Goal: Check status: Check status

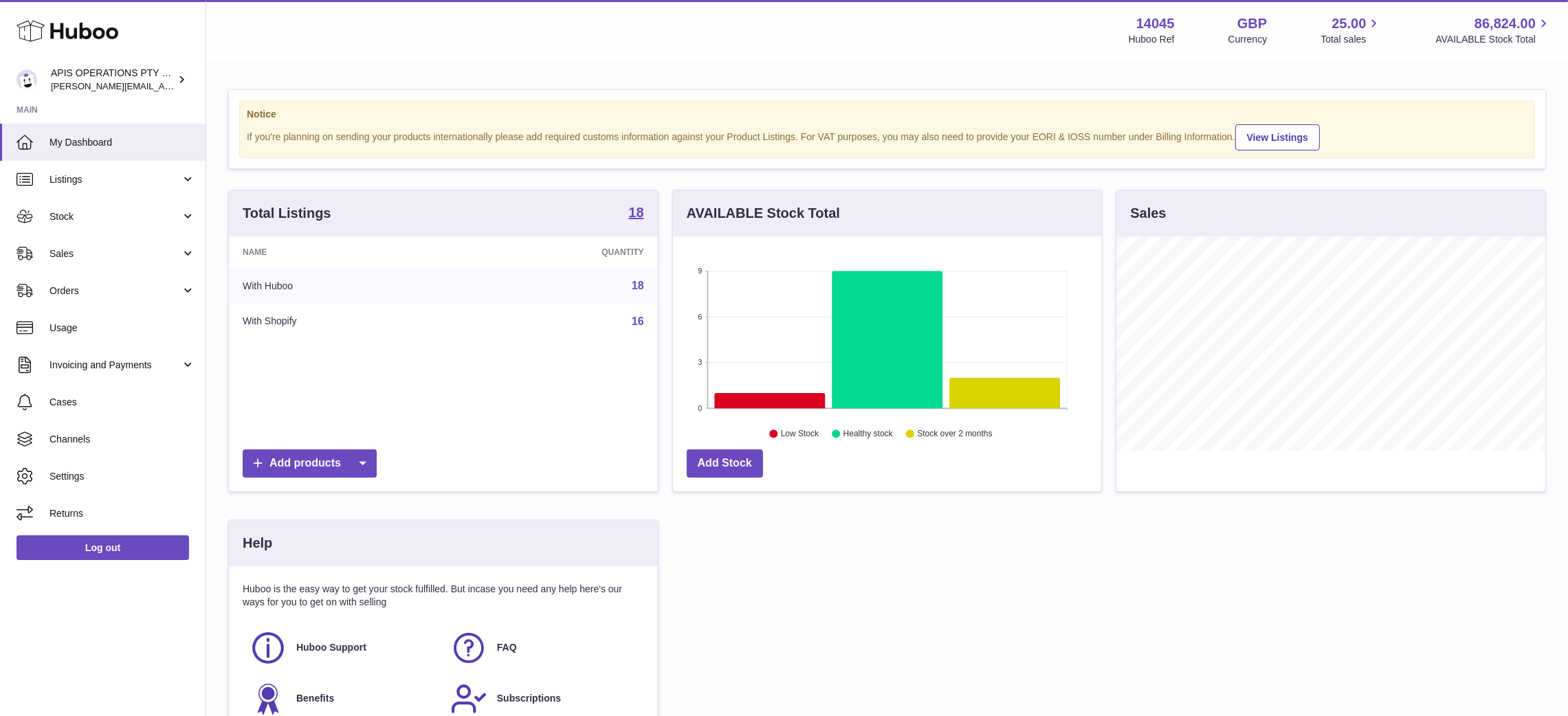
scroll to position [214, 429]
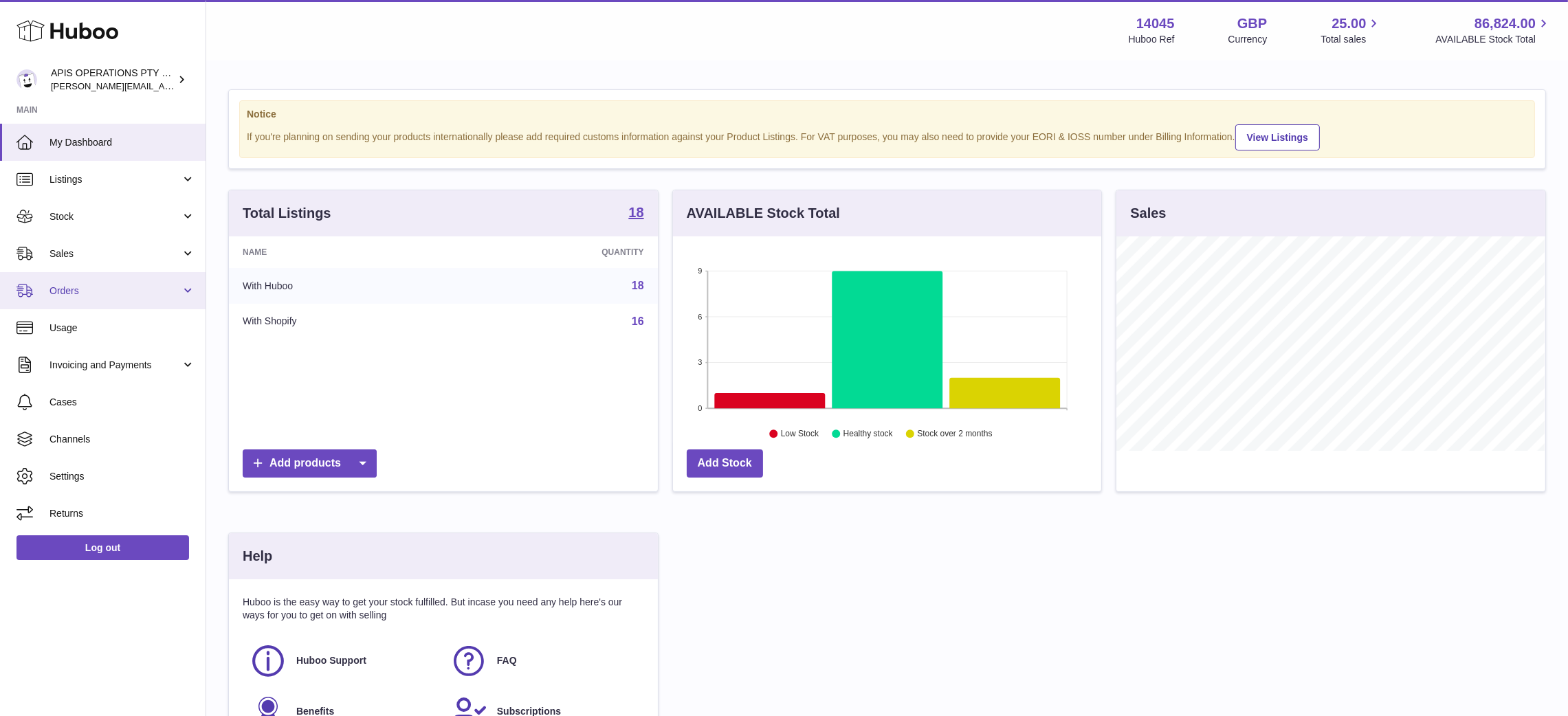
click at [92, 296] on span "Orders" at bounding box center [115, 291] width 131 height 13
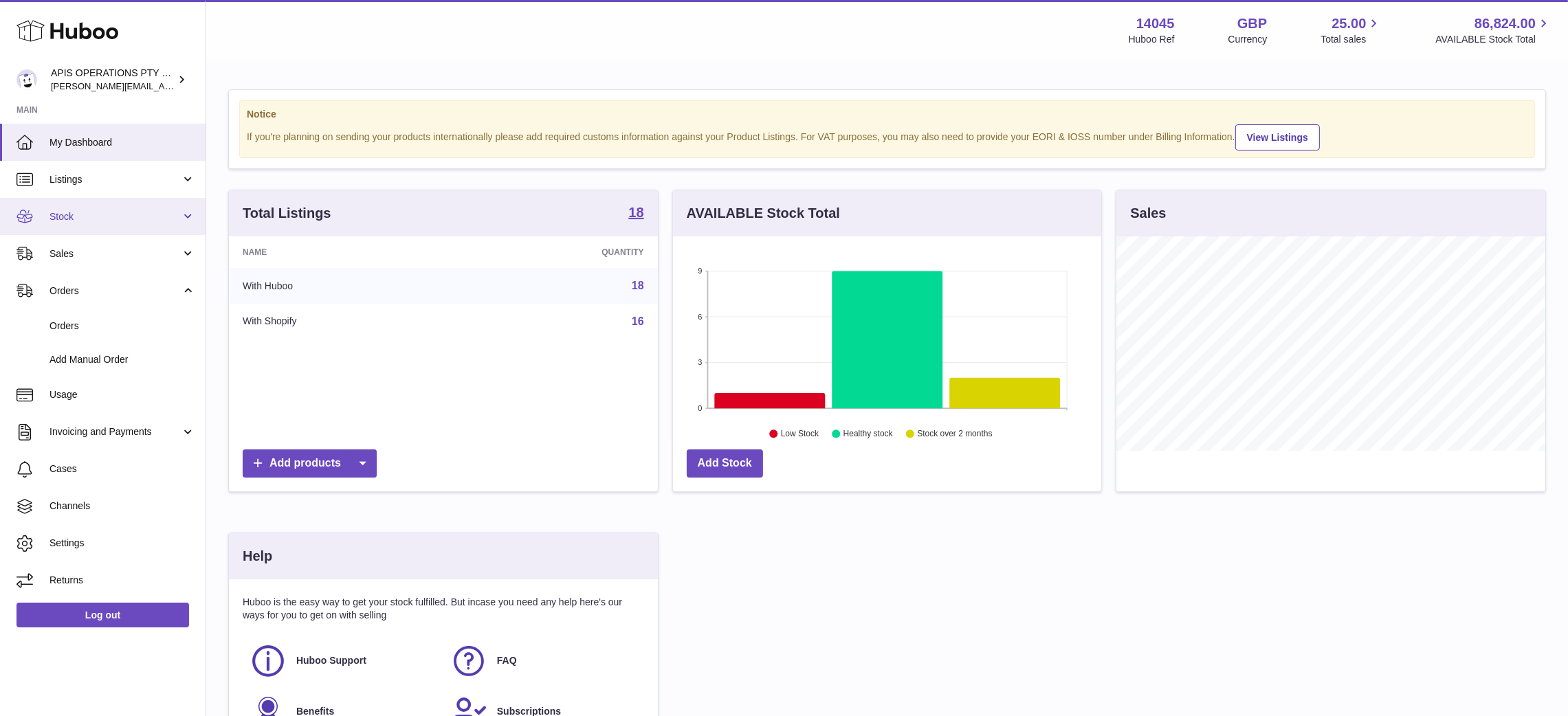
click at [111, 214] on span "Stock" at bounding box center [115, 217] width 131 height 13
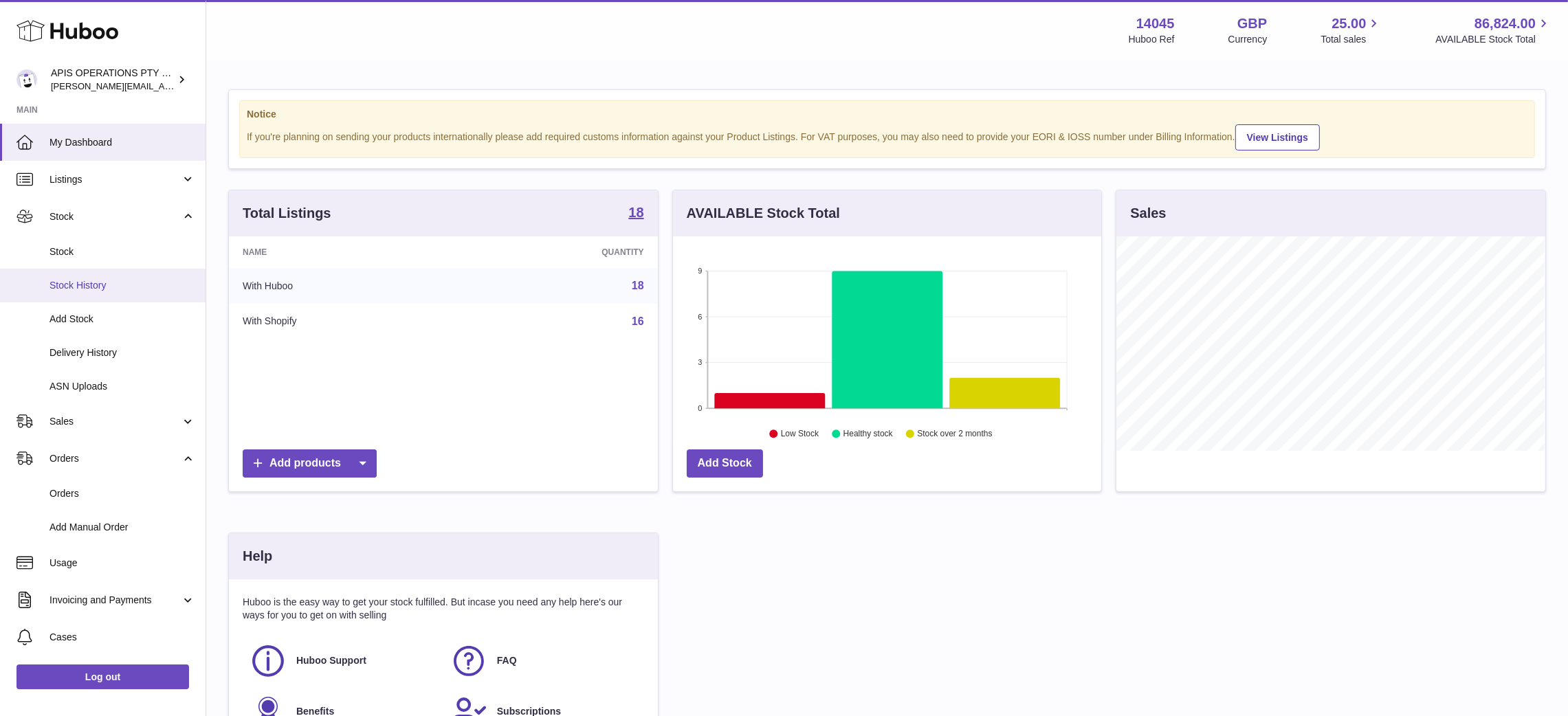
click at [87, 292] on link "Stock History" at bounding box center [102, 286] width 205 height 34
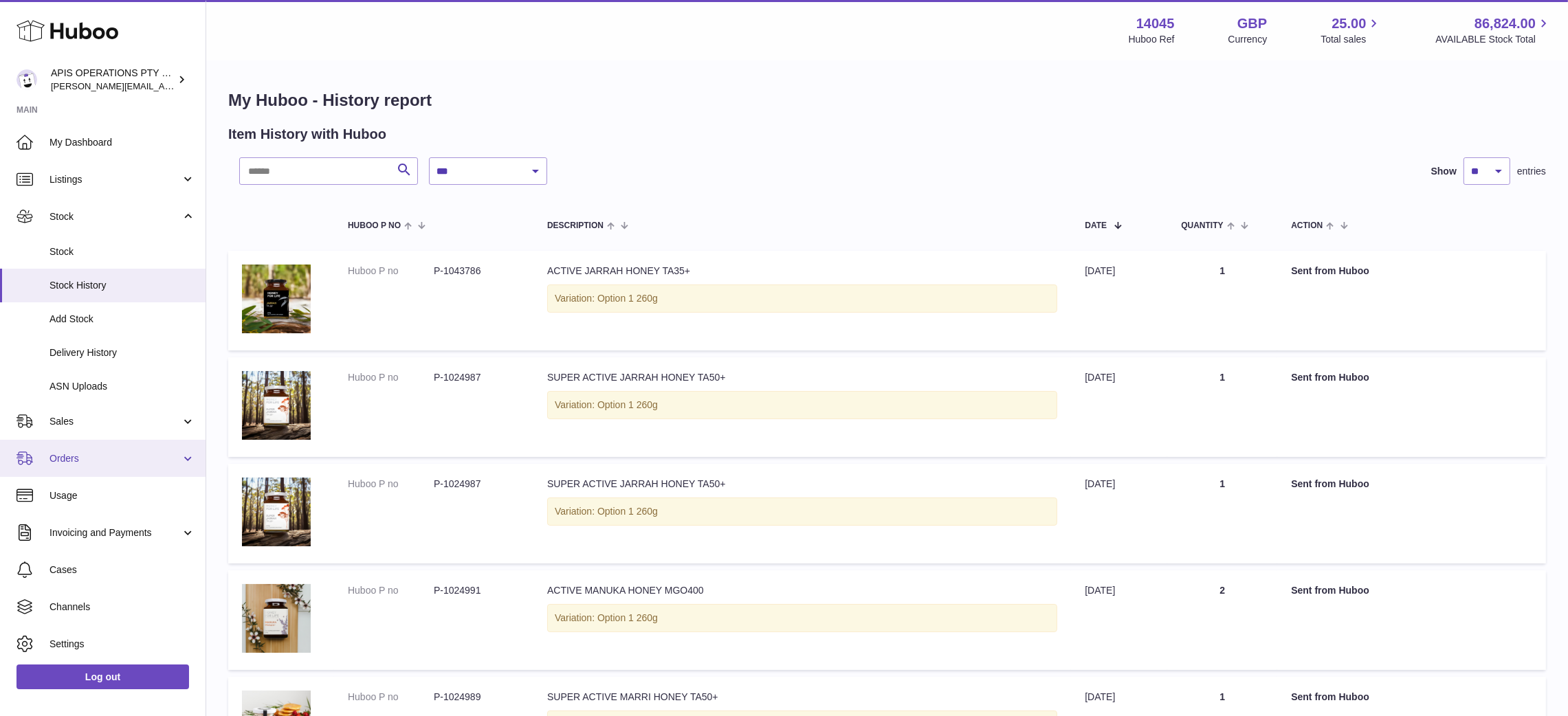
click at [83, 468] on link "Orders" at bounding box center [102, 459] width 205 height 37
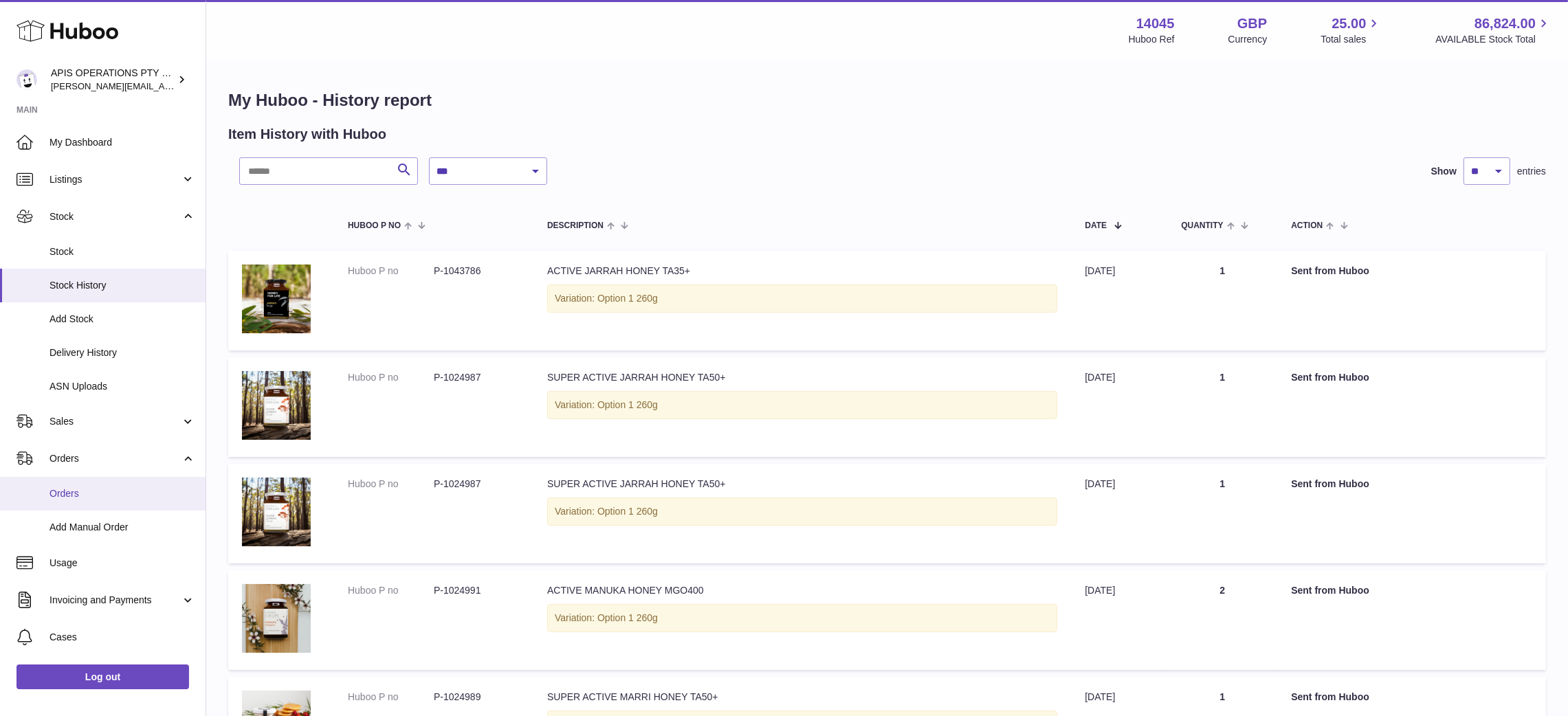
click at [78, 503] on link "Orders" at bounding box center [102, 494] width 205 height 34
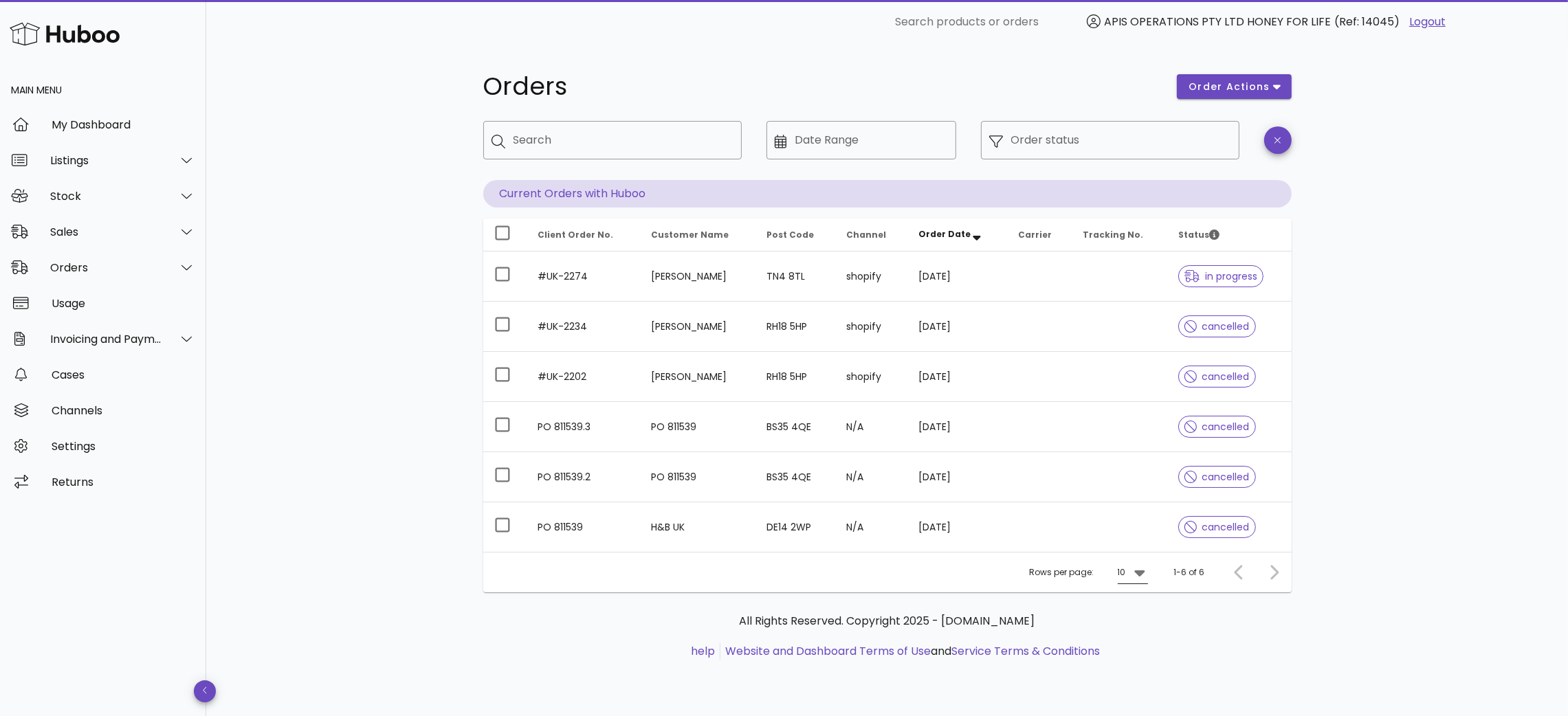
click at [1137, 568] on icon at bounding box center [1139, 572] width 17 height 17
click at [1138, 615] on div "25" at bounding box center [1138, 616] width 14 height 13
click at [1140, 576] on icon at bounding box center [1139, 573] width 11 height 6
click at [1140, 653] on div "50" at bounding box center [1135, 650] width 14 height 13
click at [840, 138] on input "Date Range" at bounding box center [871, 140] width 153 height 22
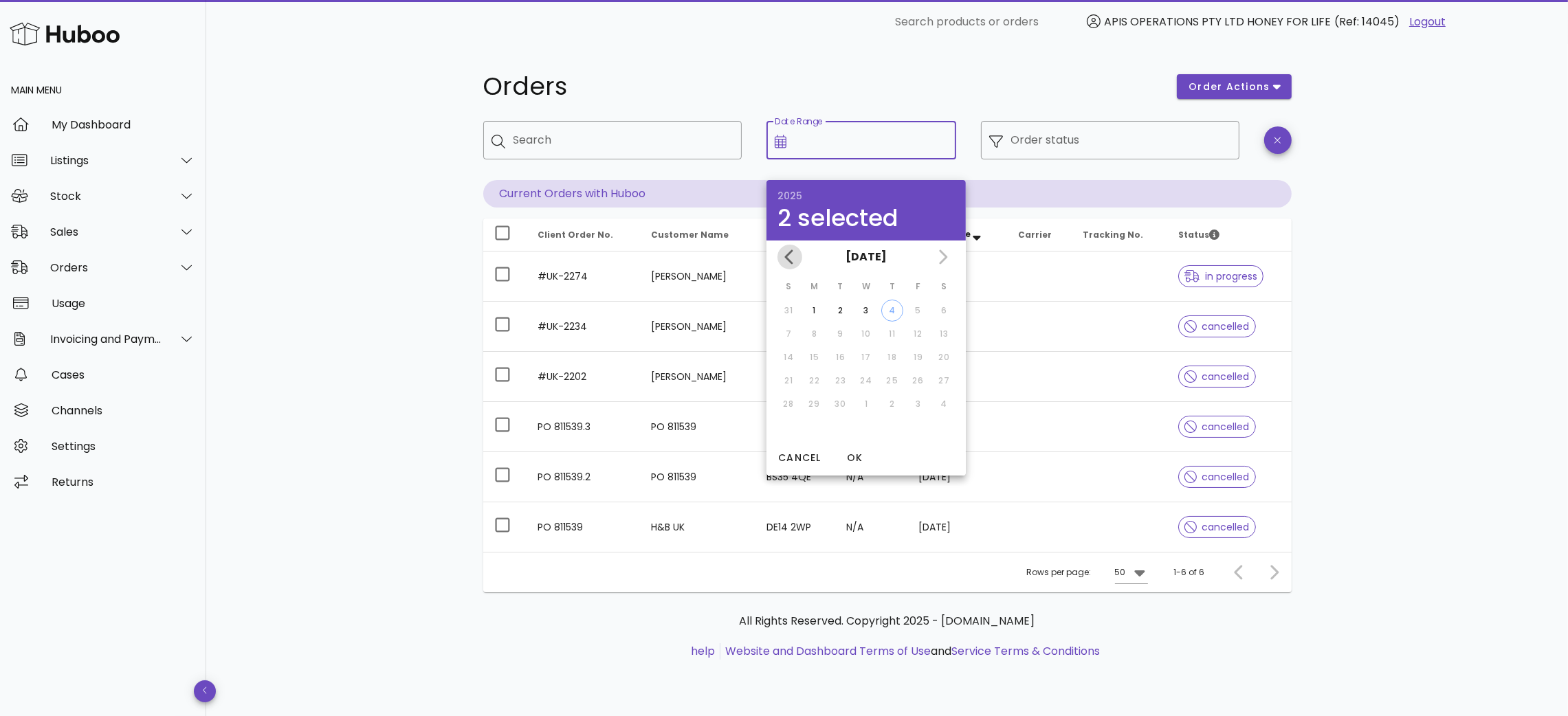
click at [791, 253] on icon "Previous month" at bounding box center [789, 257] width 17 height 17
click at [914, 307] on div "1" at bounding box center [917, 310] width 22 height 12
click at [789, 424] on div "31" at bounding box center [788, 428] width 22 height 12
type input "**********"
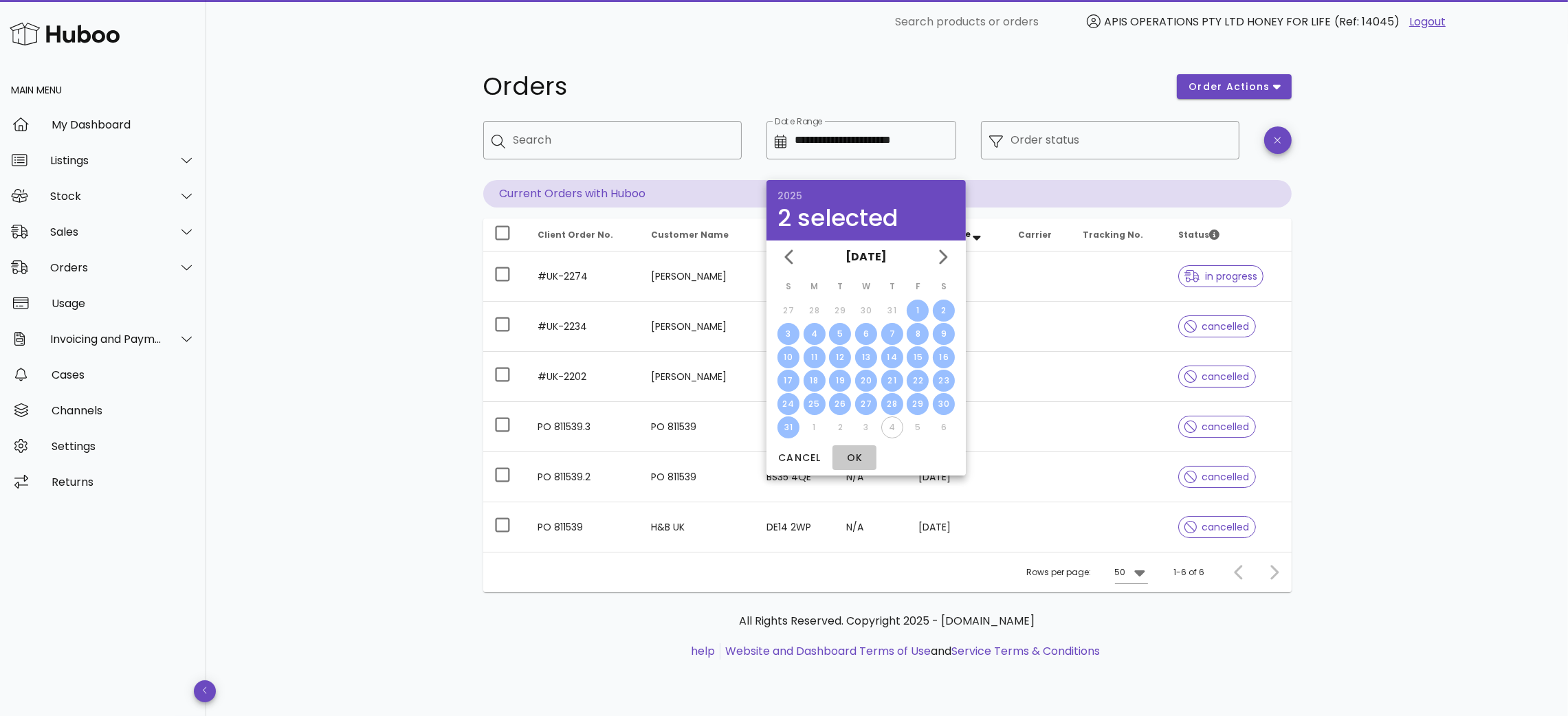
click at [855, 448] on button "OK" at bounding box center [855, 458] width 44 height 25
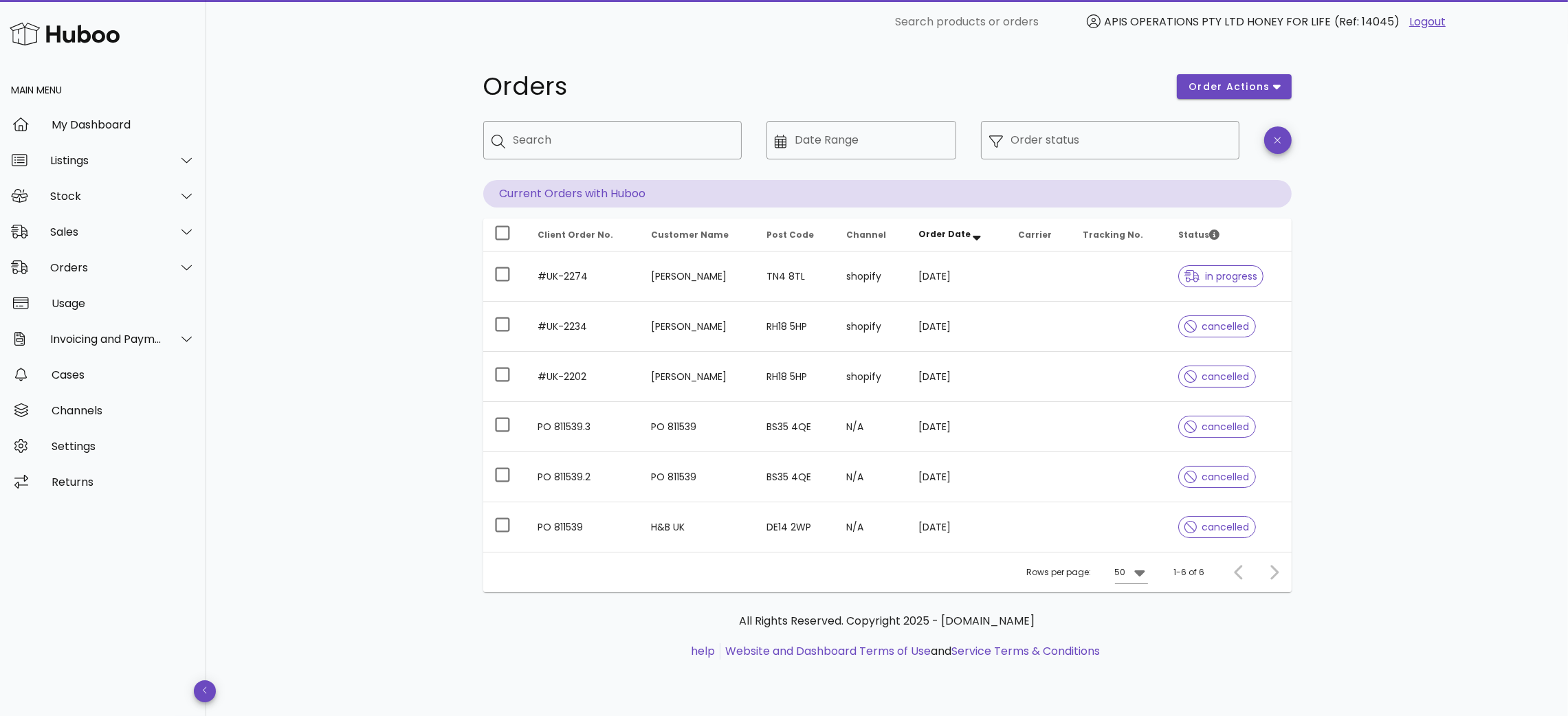
type input "**********"
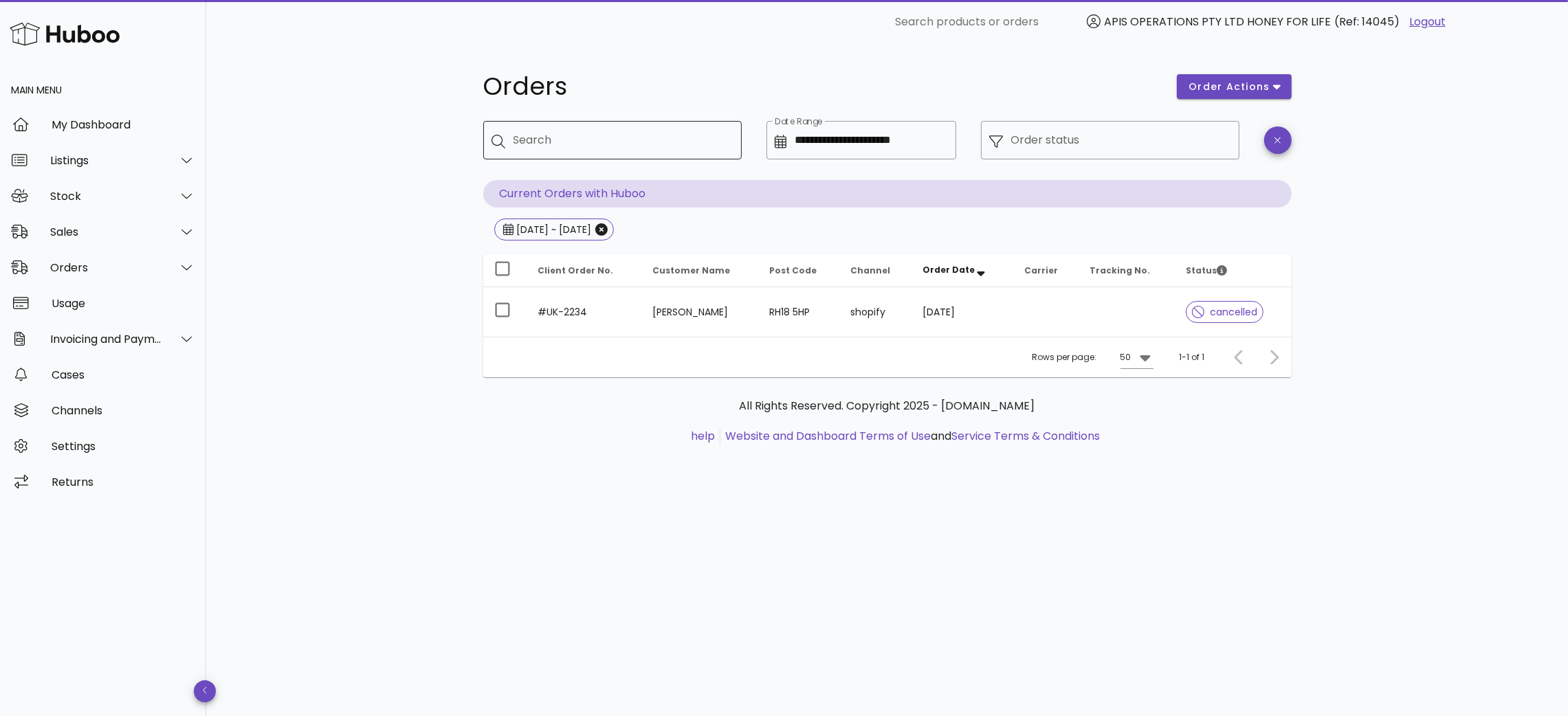
click at [558, 140] on input "Search" at bounding box center [622, 140] width 217 height 22
type input "*"
type input "**"
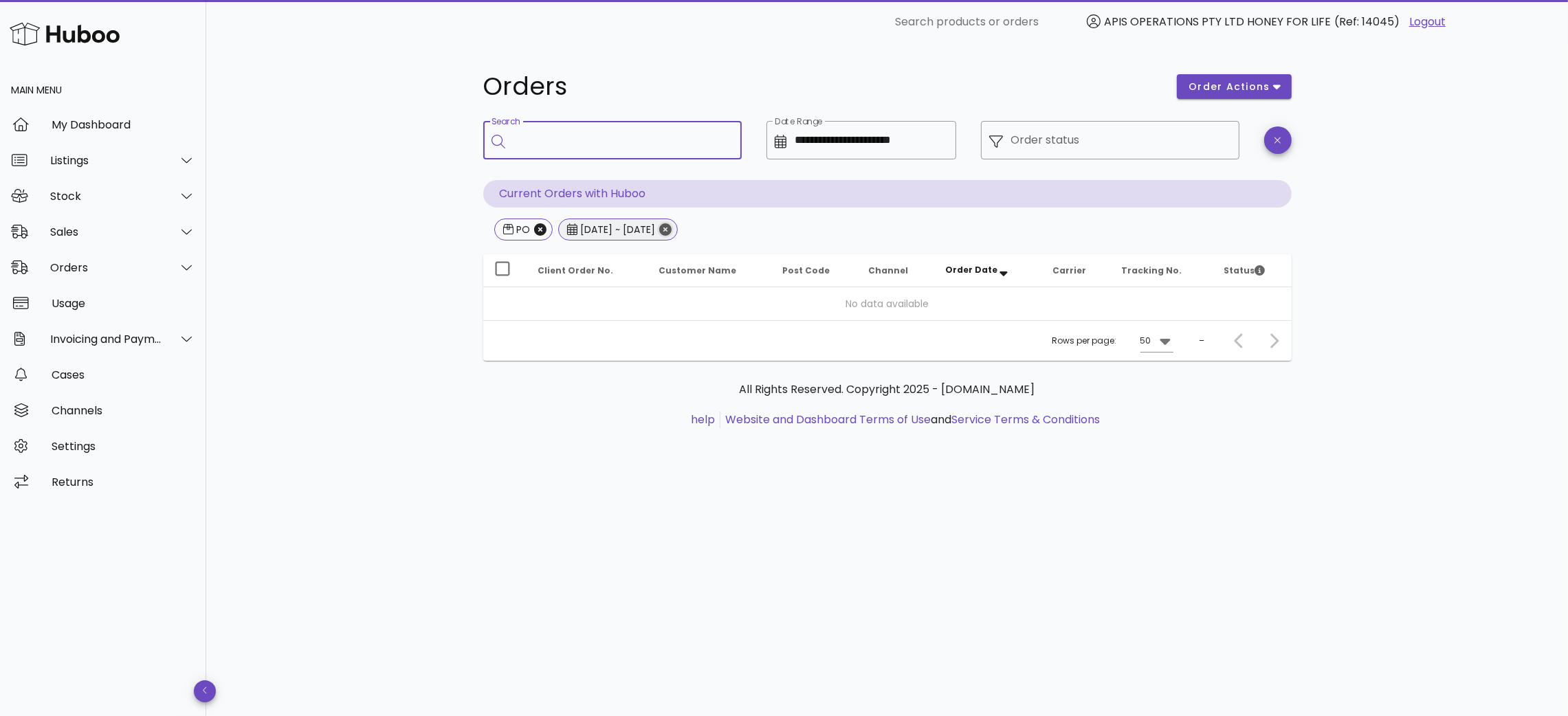
click at [672, 228] on icon "Close" at bounding box center [666, 229] width 12 height 12
click at [543, 233] on icon "Close" at bounding box center [541, 229] width 12 height 12
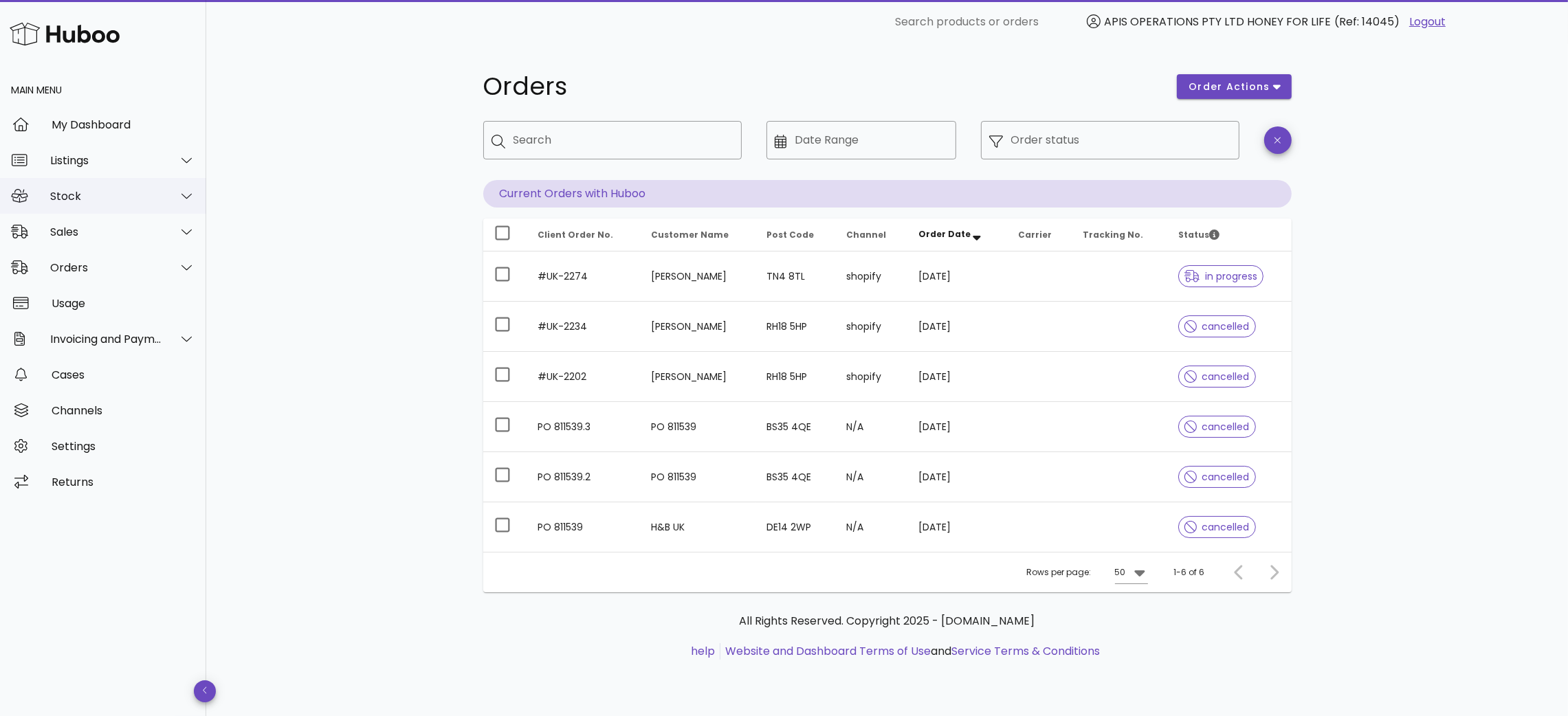
click at [83, 195] on div "Stock" at bounding box center [106, 196] width 112 height 13
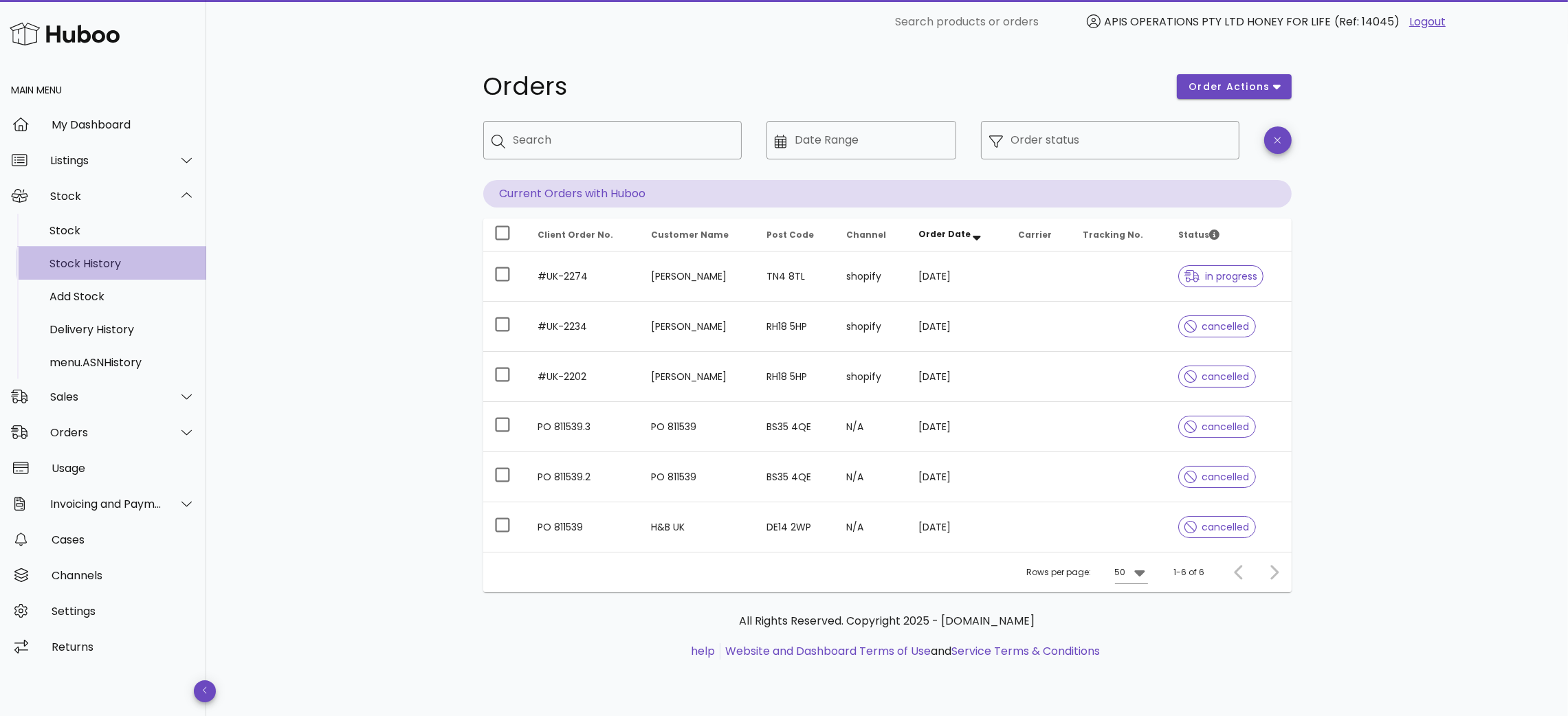
click at [102, 267] on div "Stock History" at bounding box center [122, 264] width 146 height 13
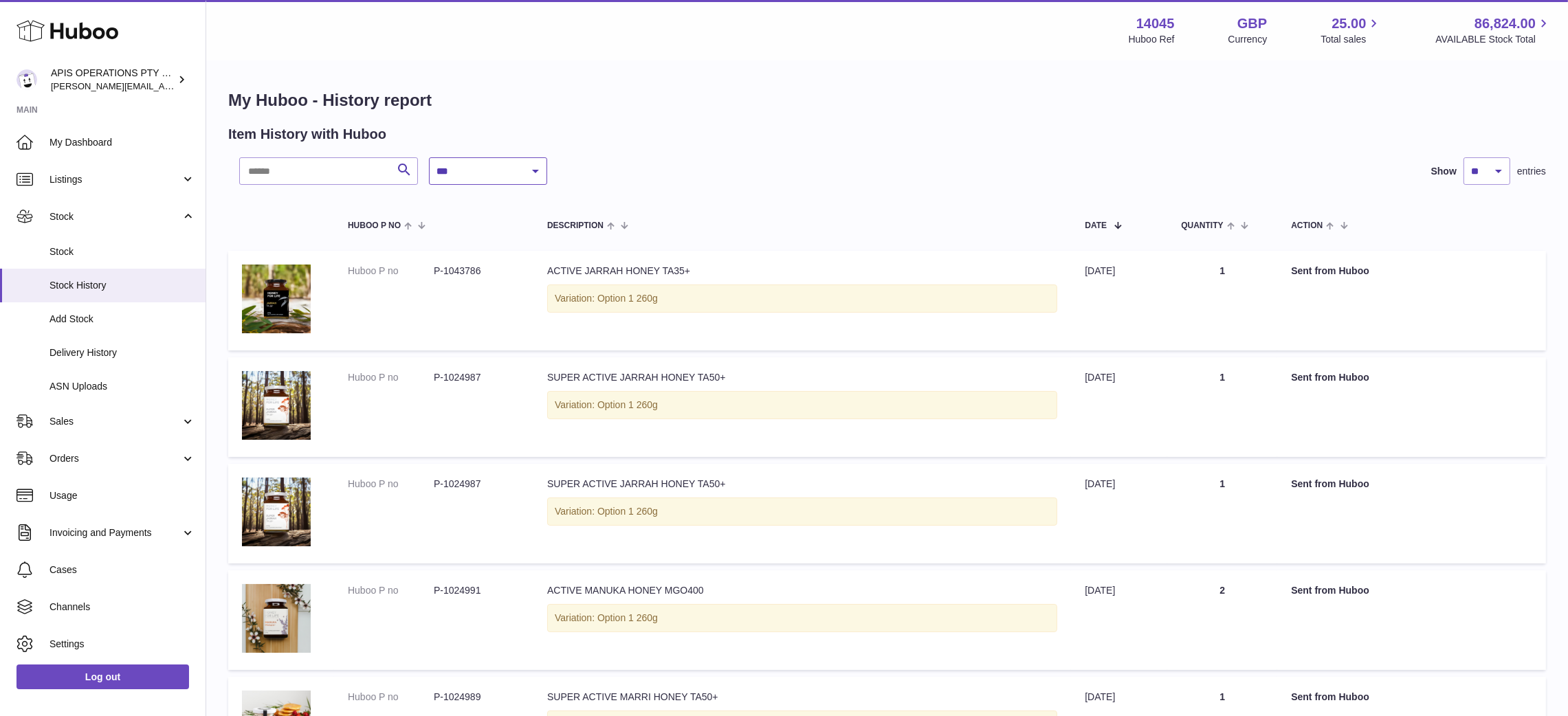
click at [484, 173] on select "**********" at bounding box center [489, 171] width 118 height 27
select select "*"
click at [429, 158] on select "**********" at bounding box center [489, 171] width 118 height 27
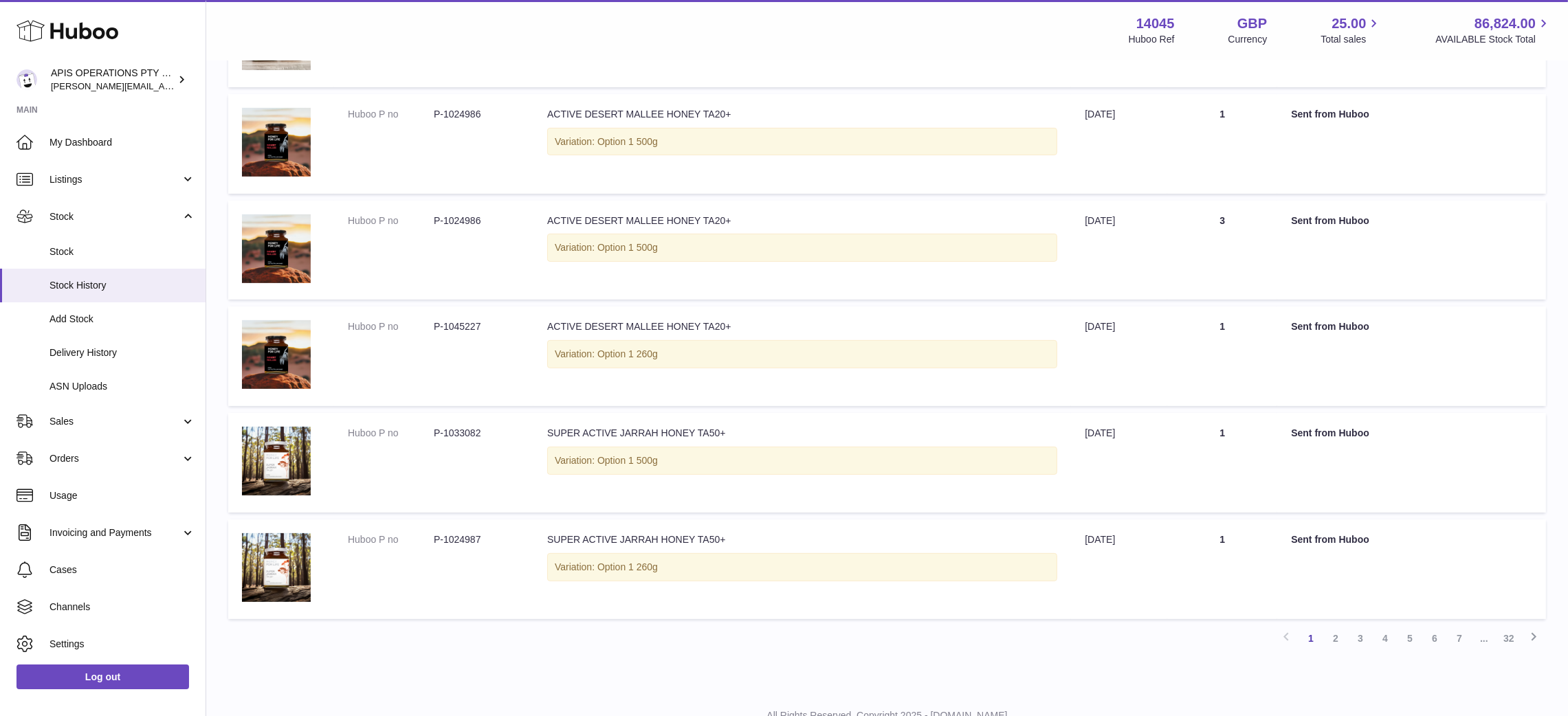
scroll to position [736, 0]
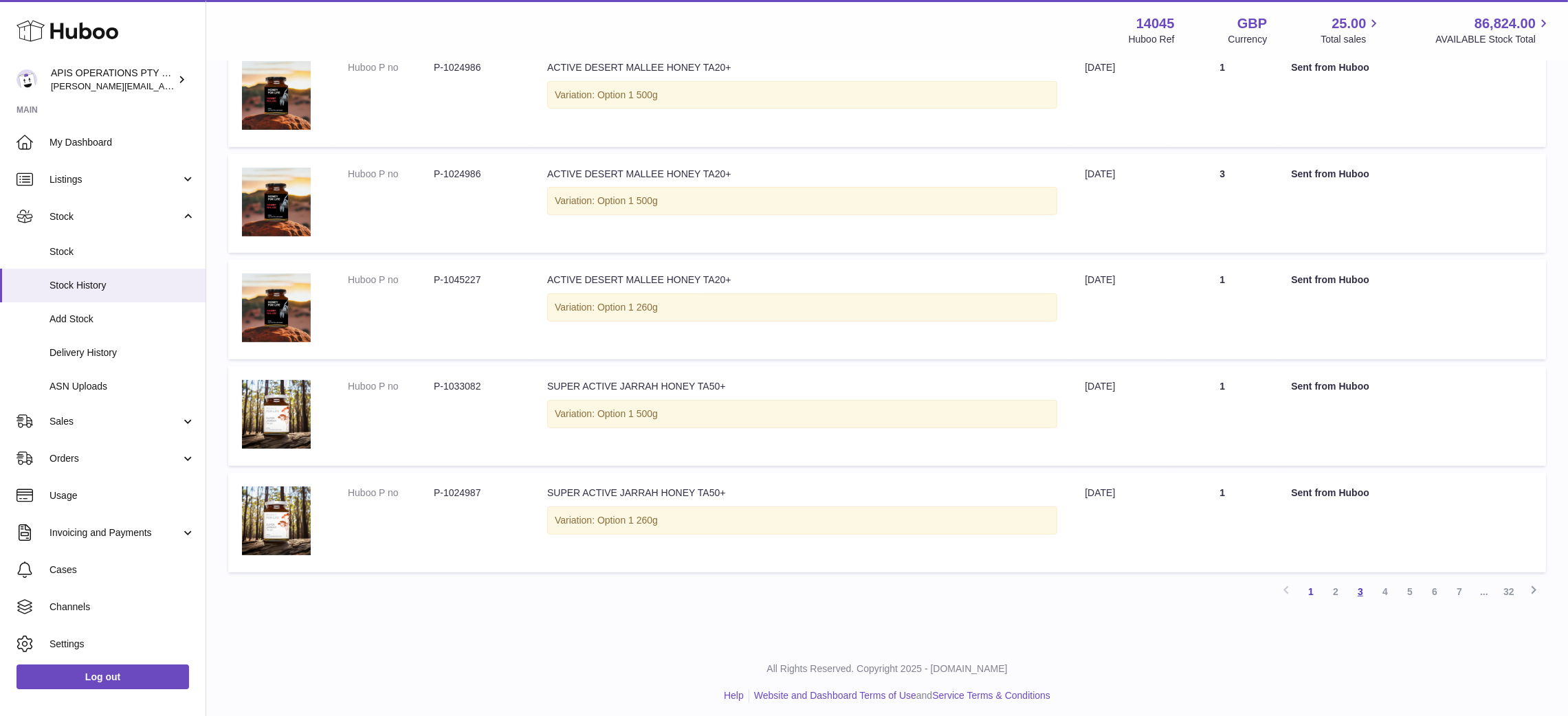
click at [1359, 585] on link "3" at bounding box center [1361, 592] width 25 height 25
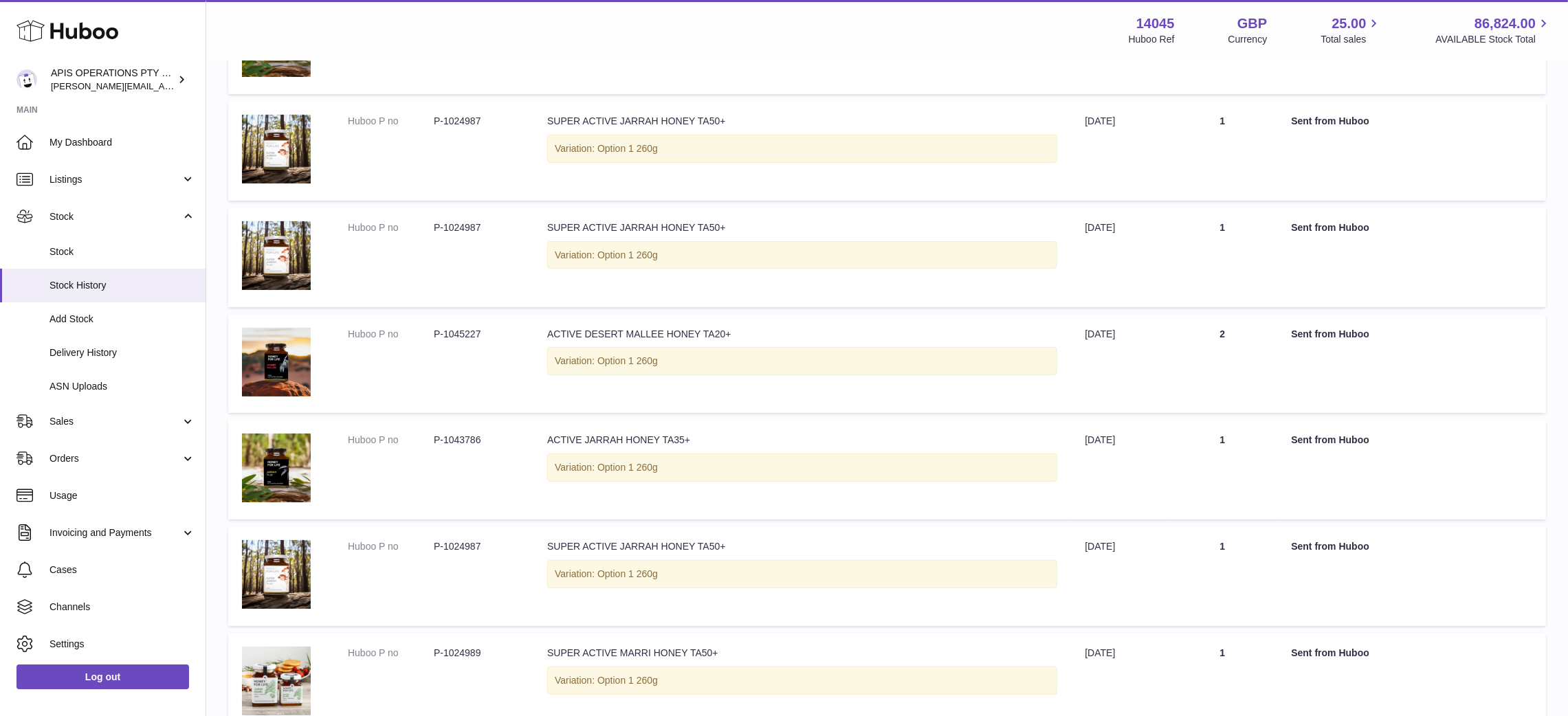
scroll to position [736, 0]
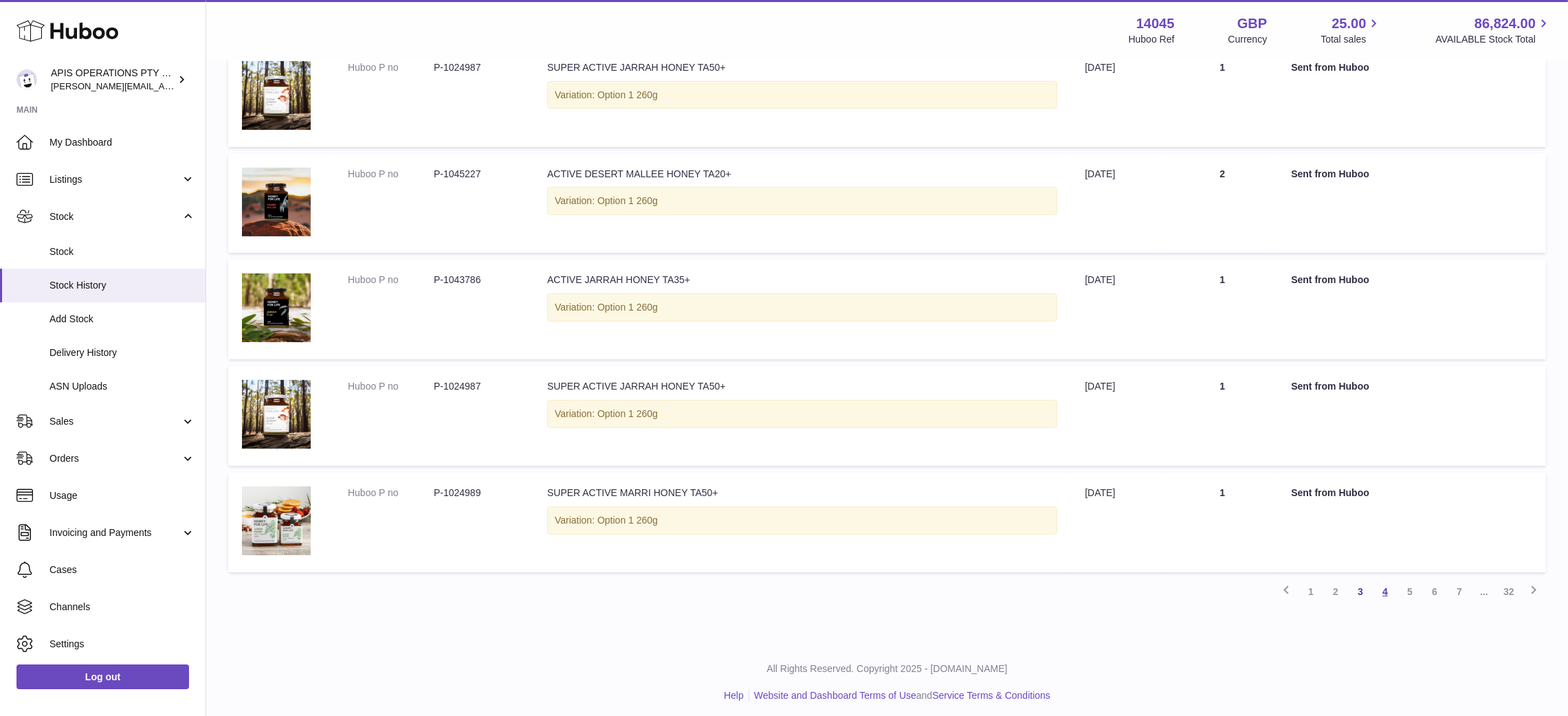
click at [1389, 583] on link "4" at bounding box center [1385, 592] width 25 height 25
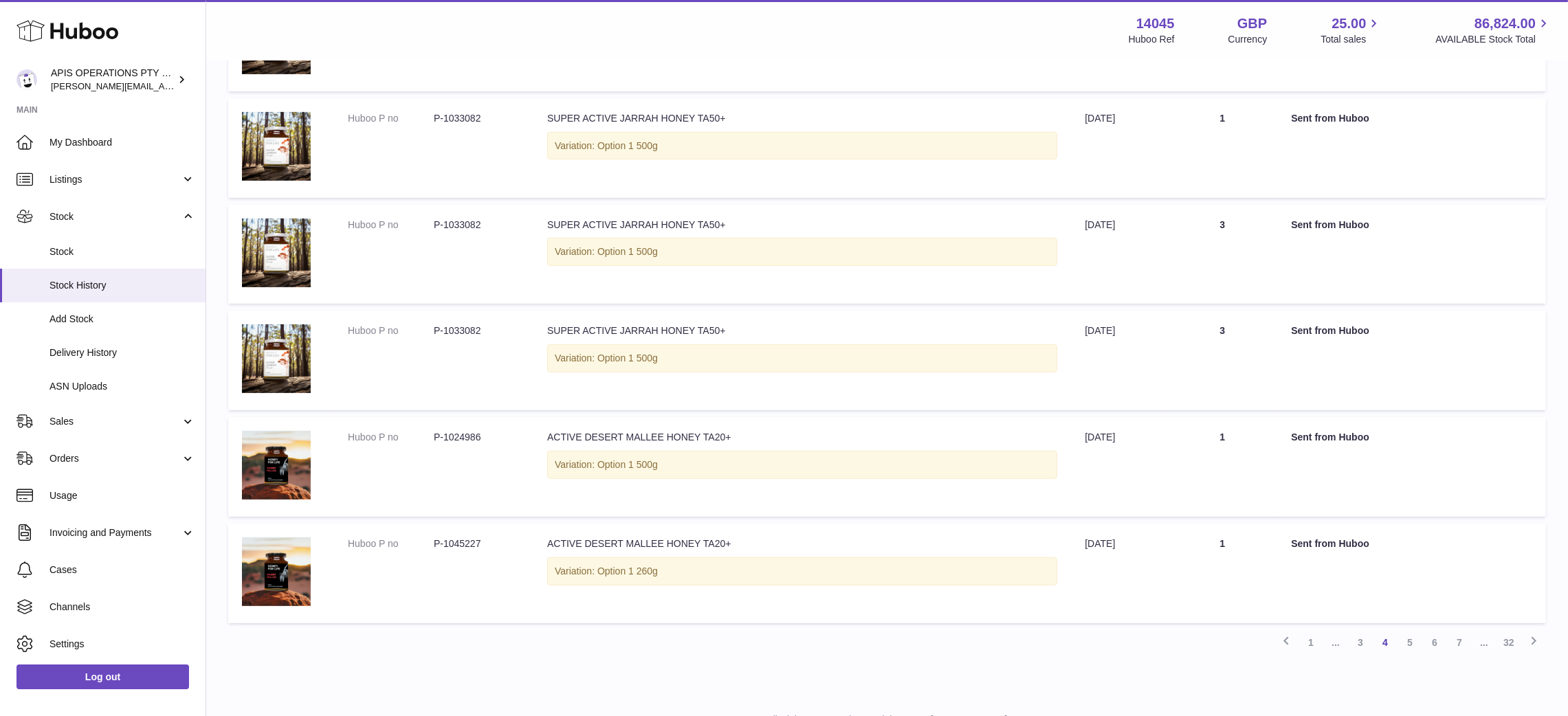
scroll to position [736, 0]
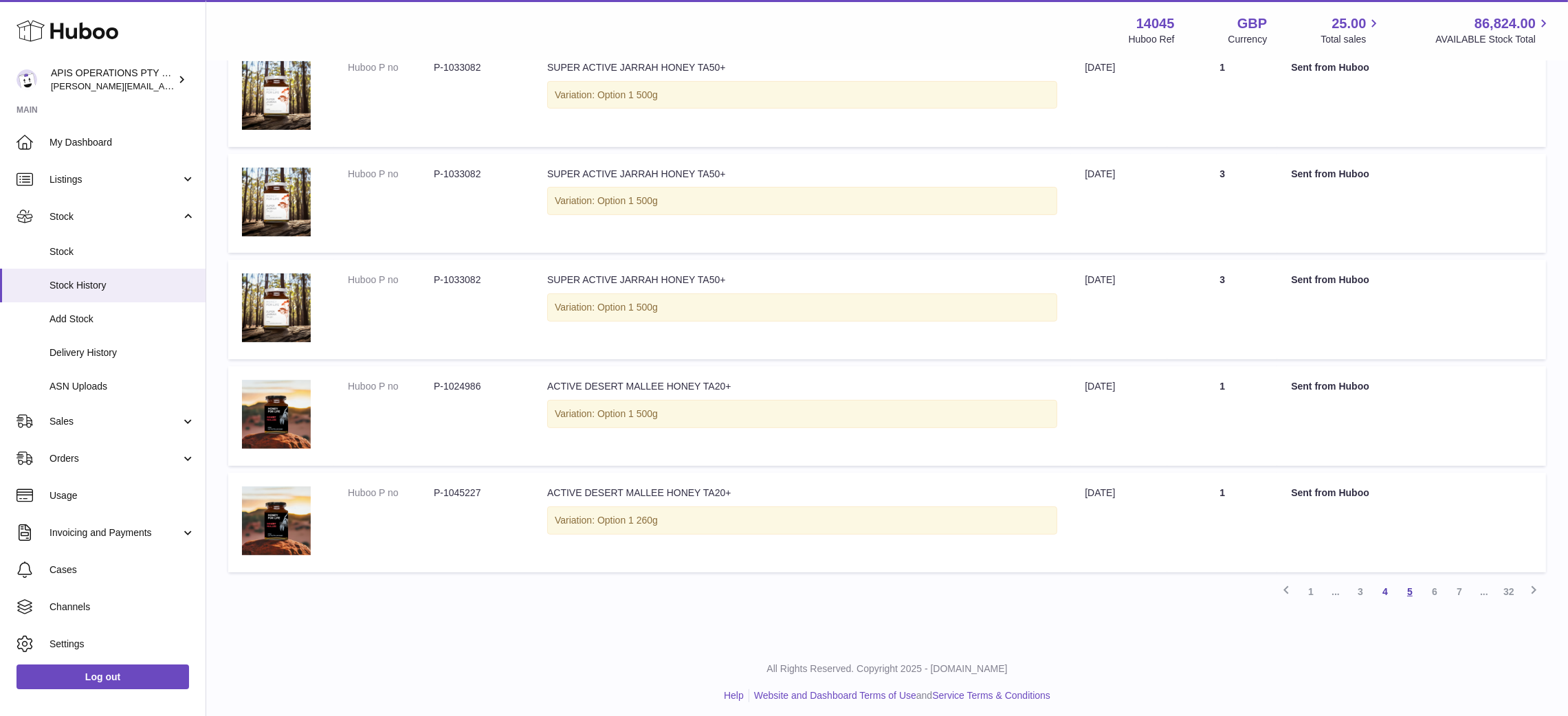
click at [1412, 588] on link "5" at bounding box center [1410, 592] width 25 height 25
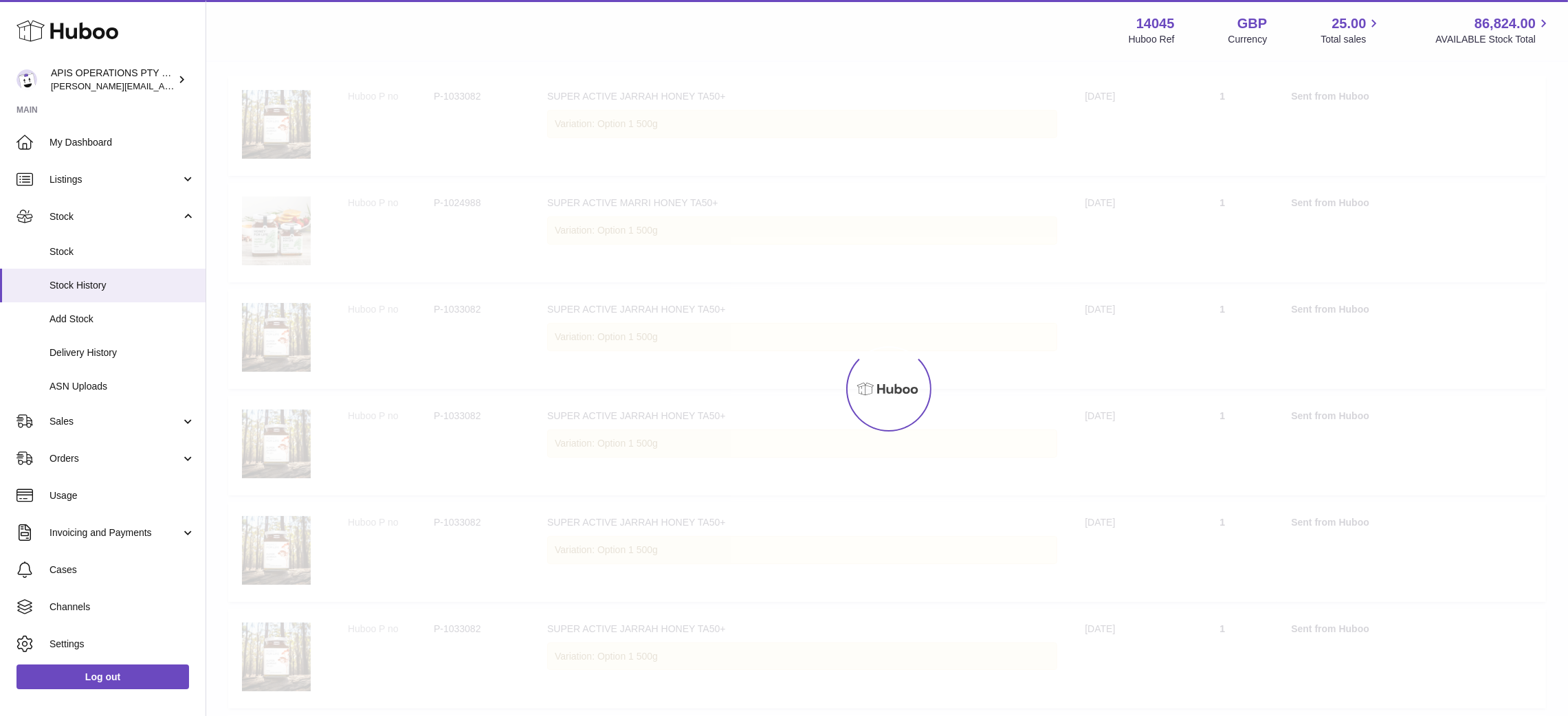
scroll to position [61, 0]
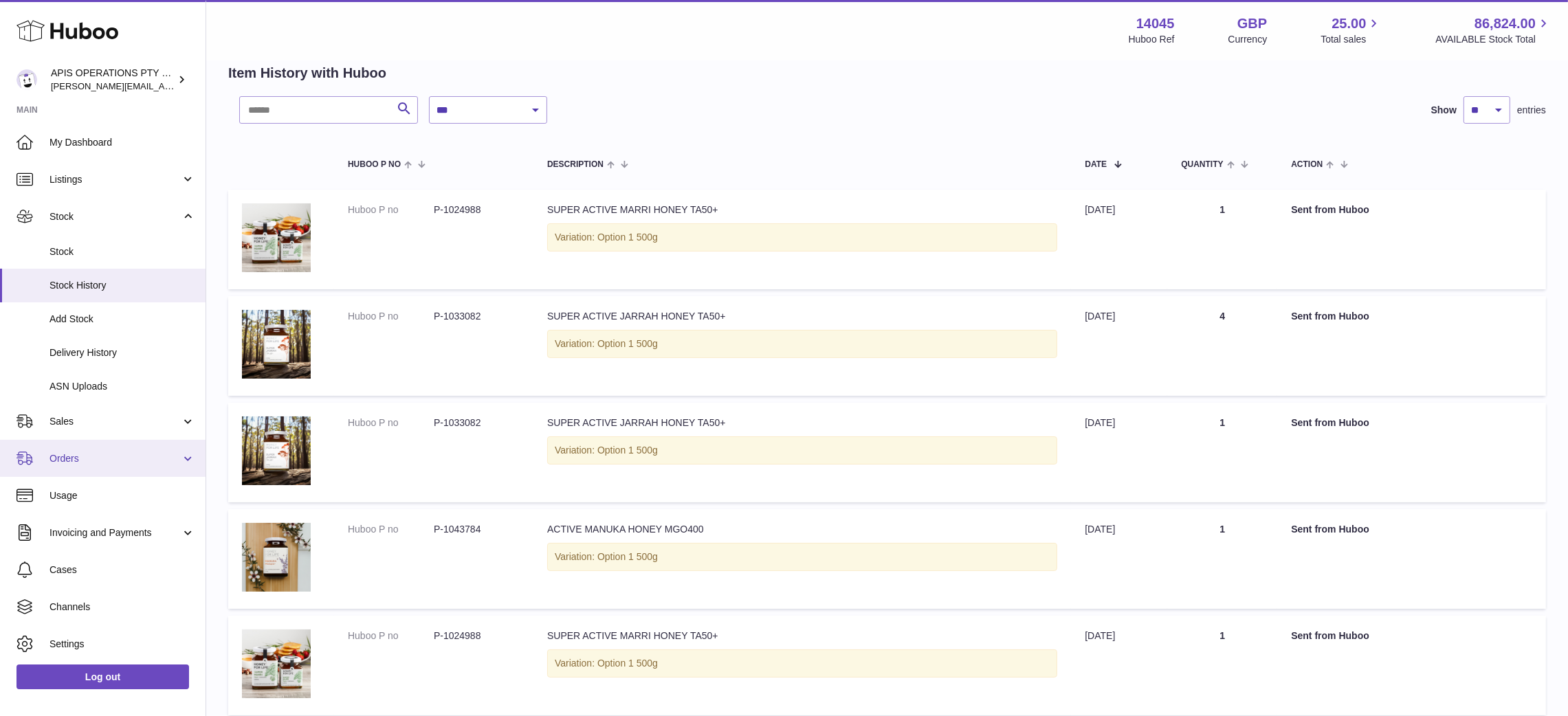
click at [123, 456] on span "Orders" at bounding box center [115, 459] width 131 height 13
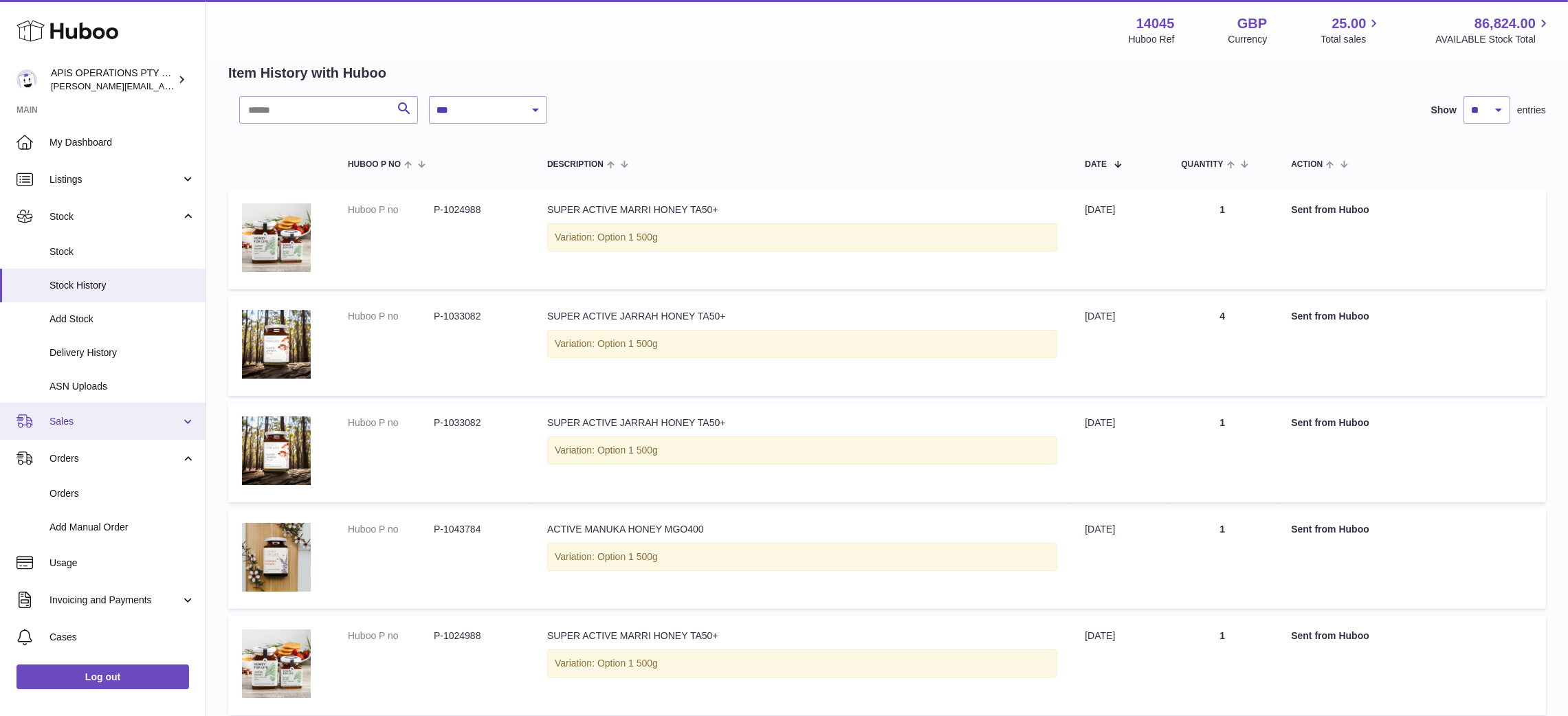
click at [94, 422] on span "Sales" at bounding box center [115, 421] width 131 height 13
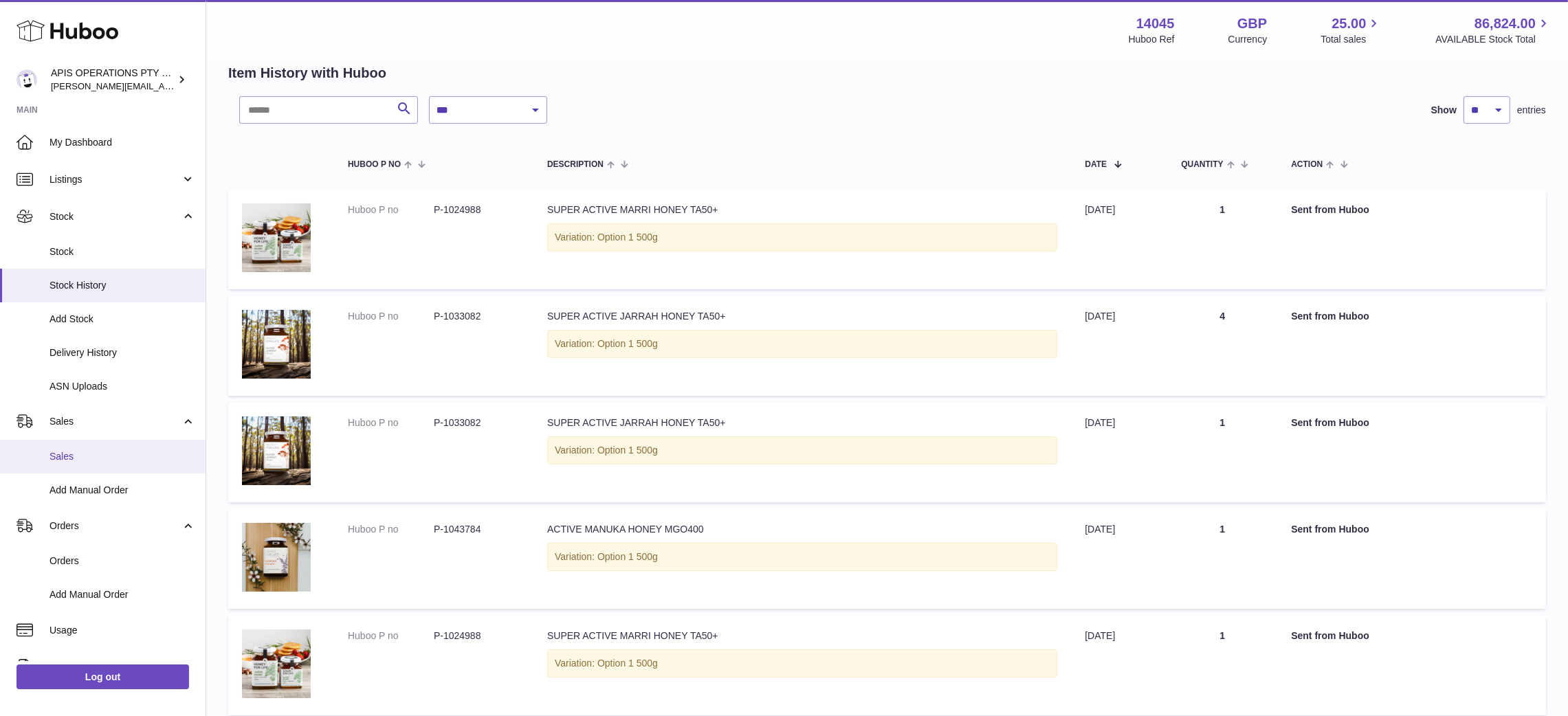
click at [84, 457] on span "Sales" at bounding box center [122, 457] width 146 height 13
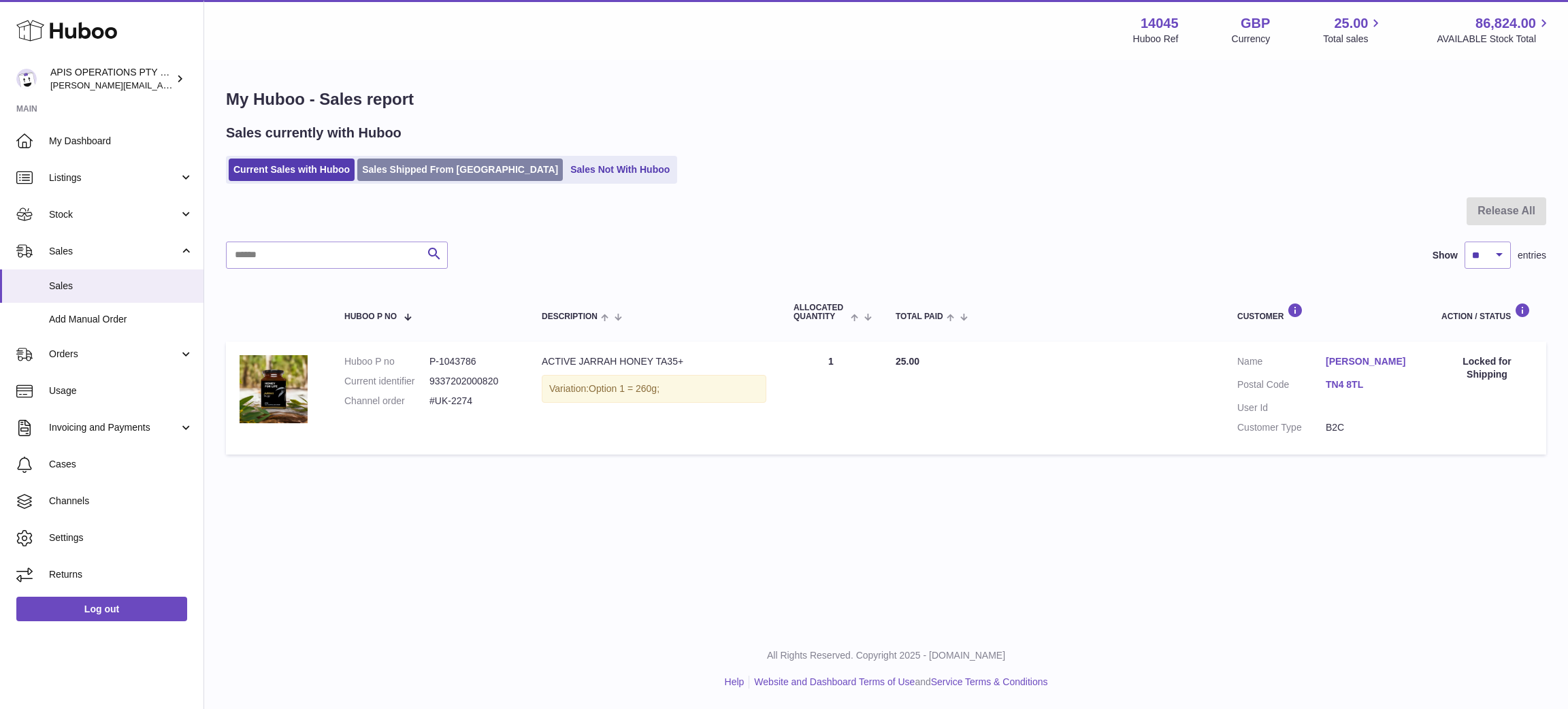
click at [416, 167] on link "Sales Shipped From [GEOGRAPHIC_DATA]" at bounding box center [459, 170] width 205 height 23
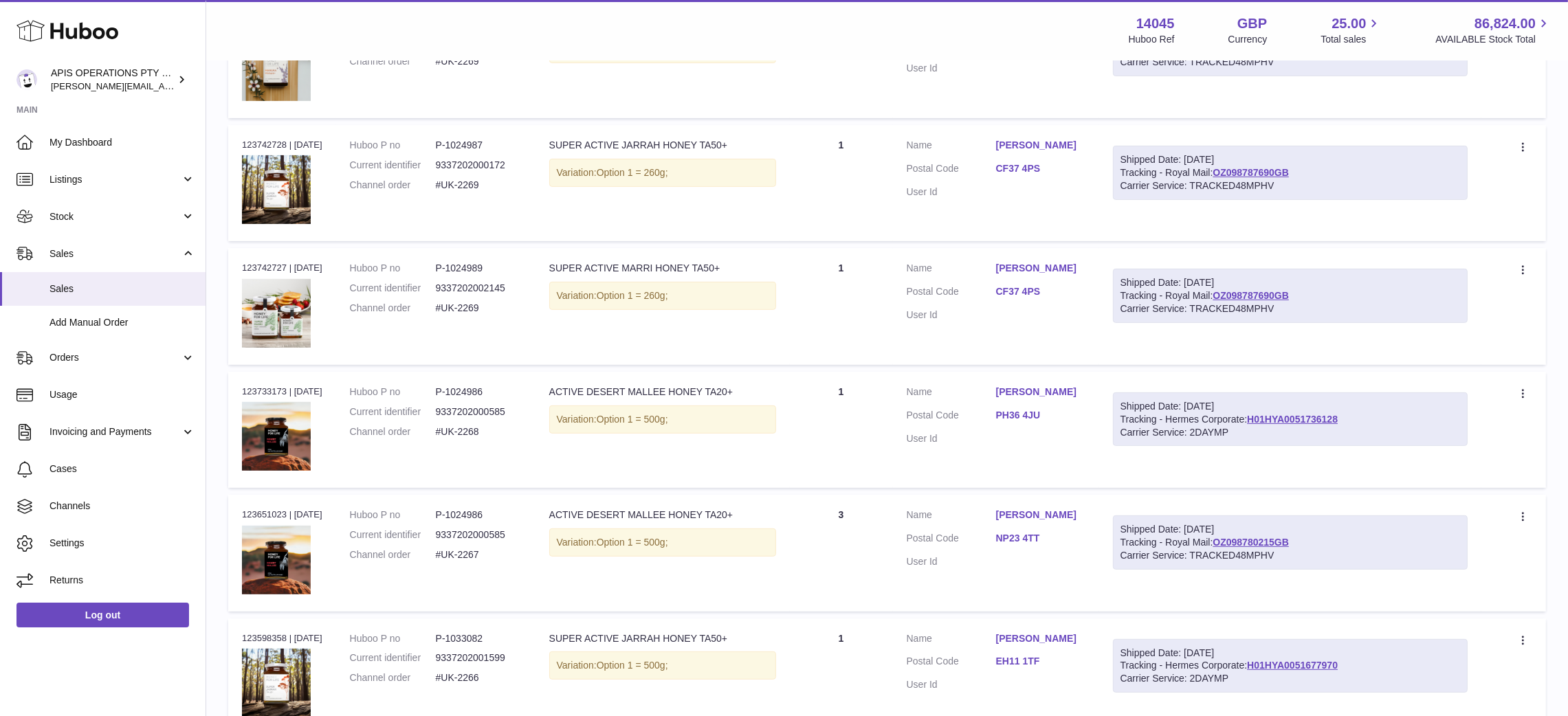
scroll to position [979, 0]
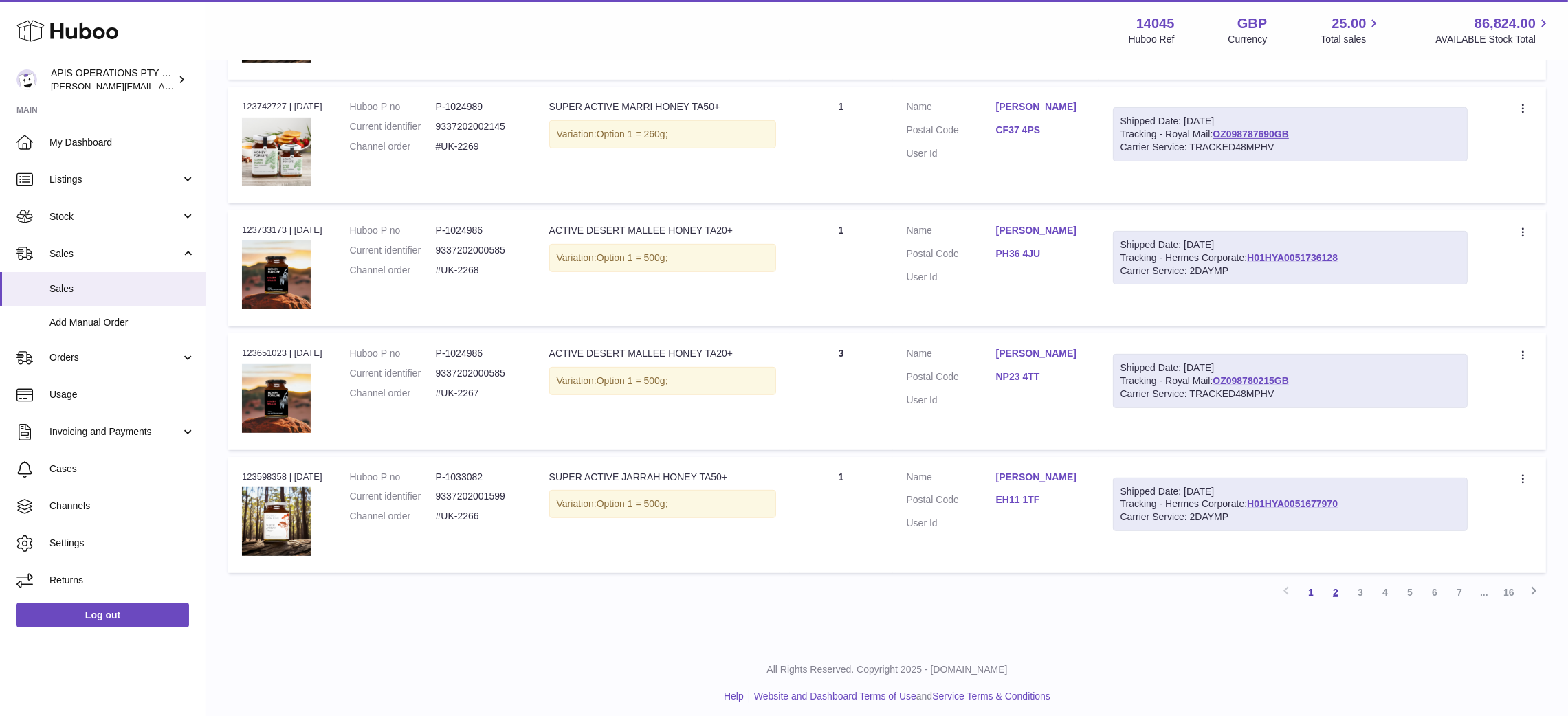
click at [1338, 584] on link "2" at bounding box center [1336, 593] width 25 height 25
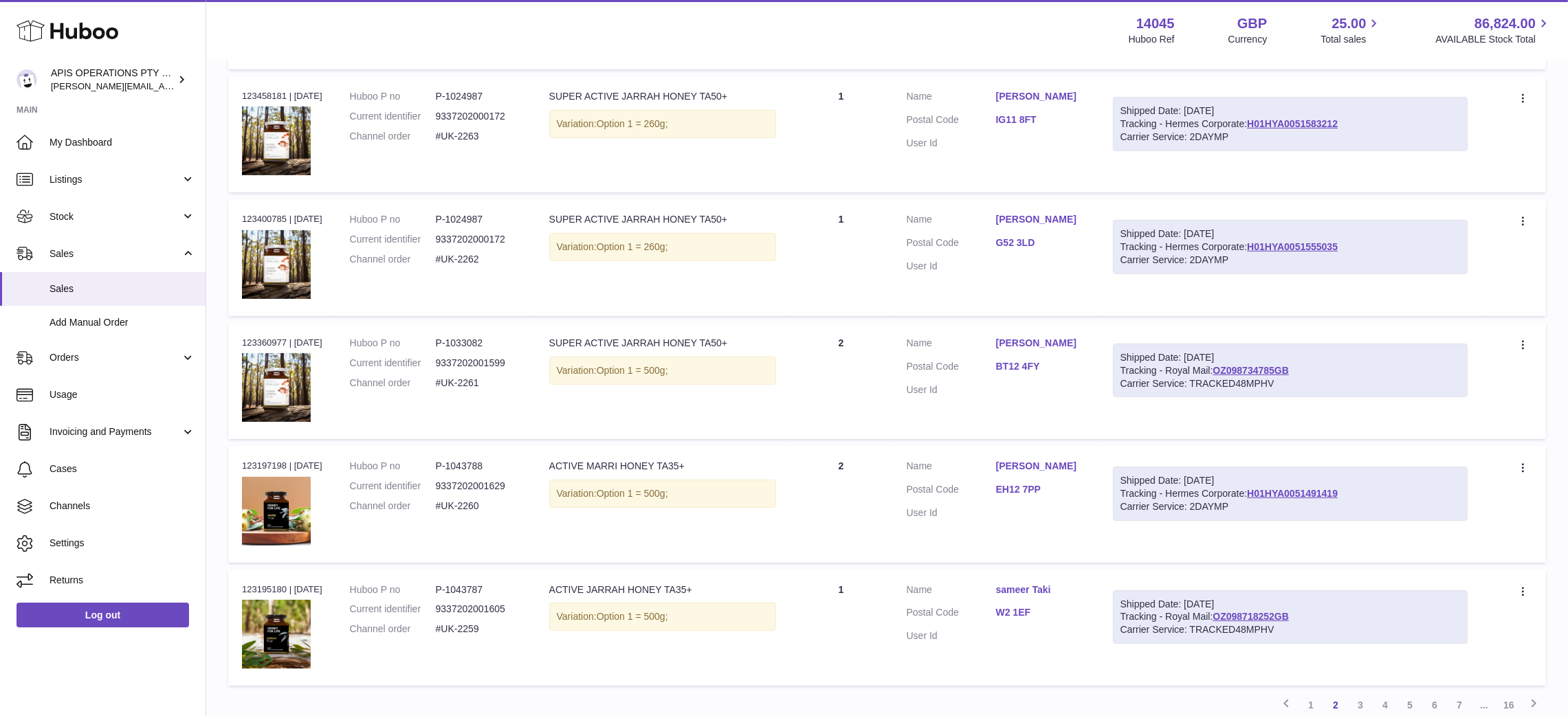
scroll to position [979, 0]
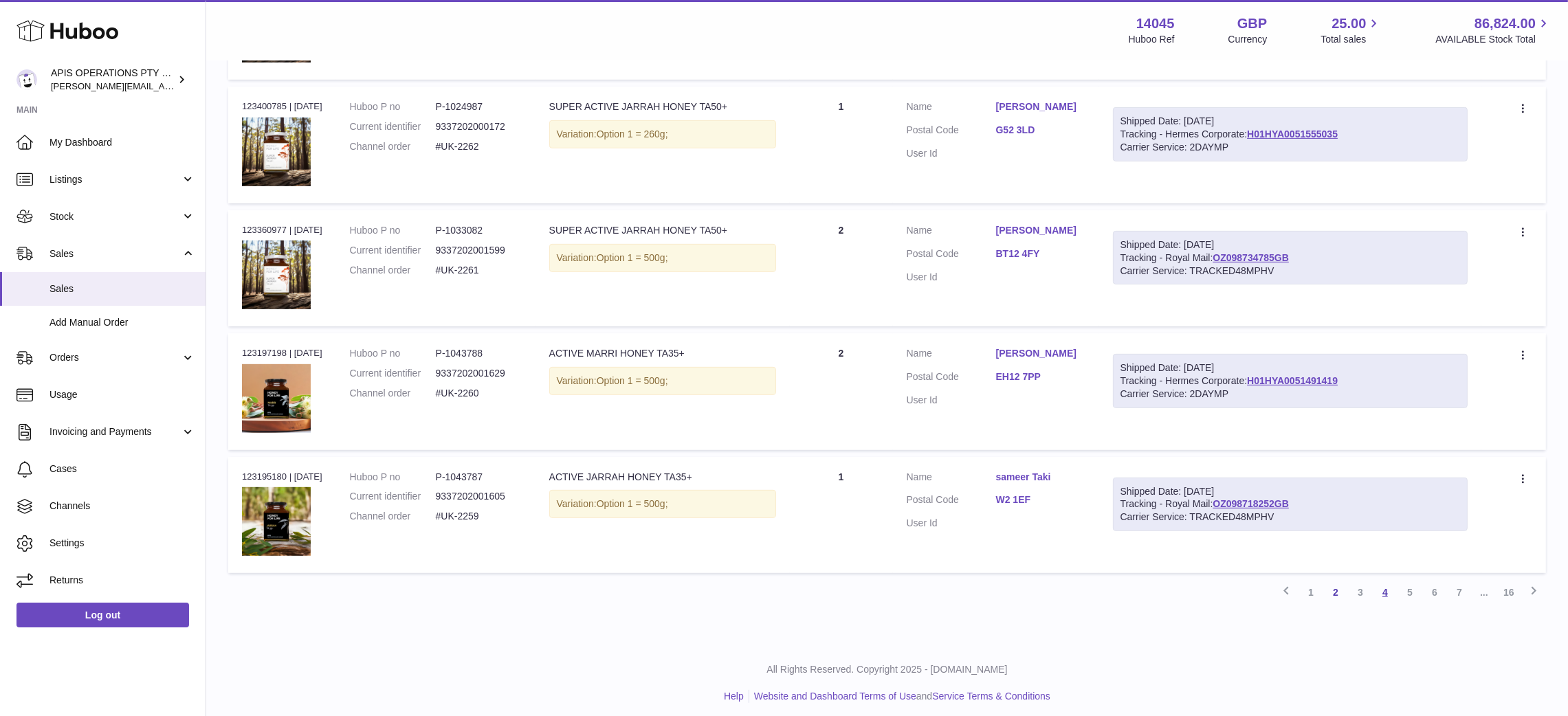
click at [1387, 587] on link "4" at bounding box center [1385, 593] width 25 height 25
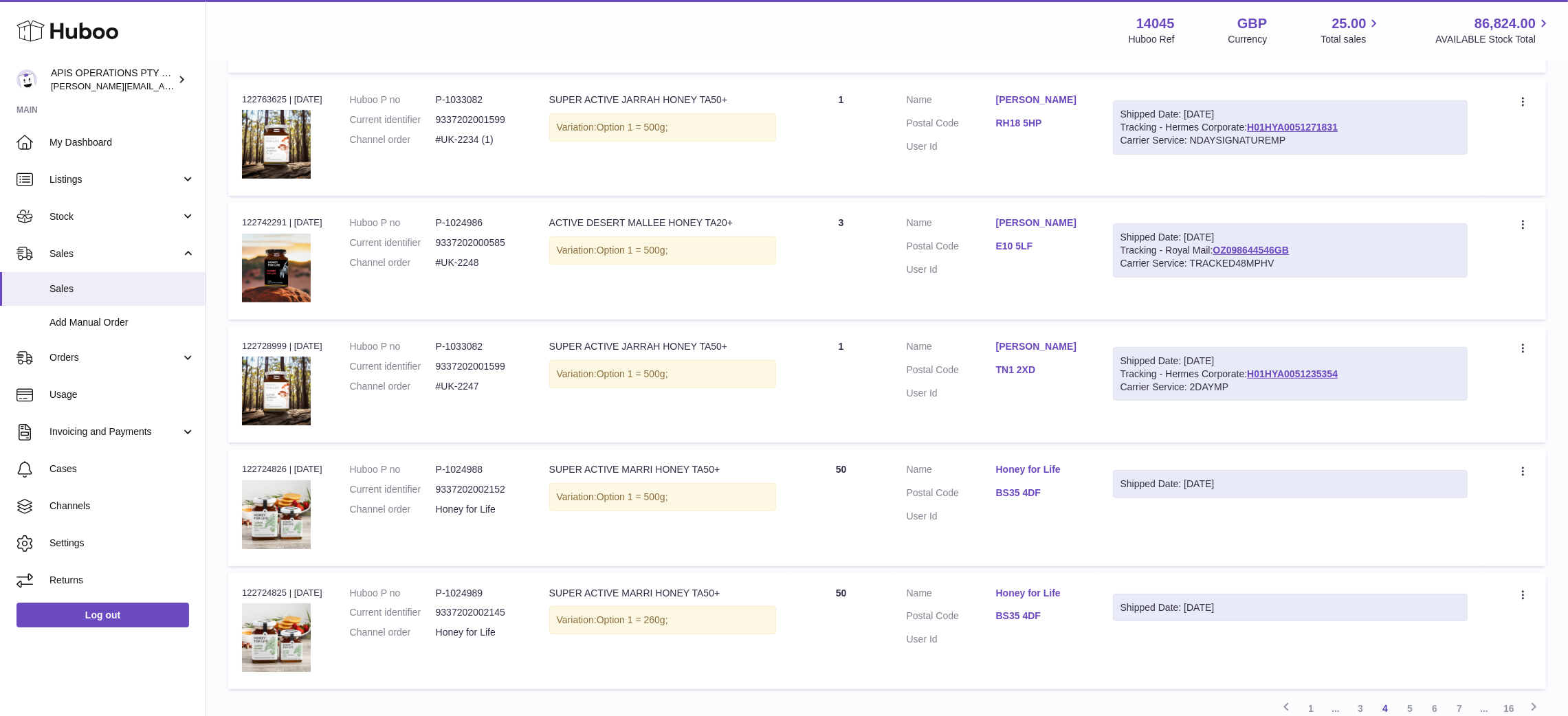
scroll to position [979, 0]
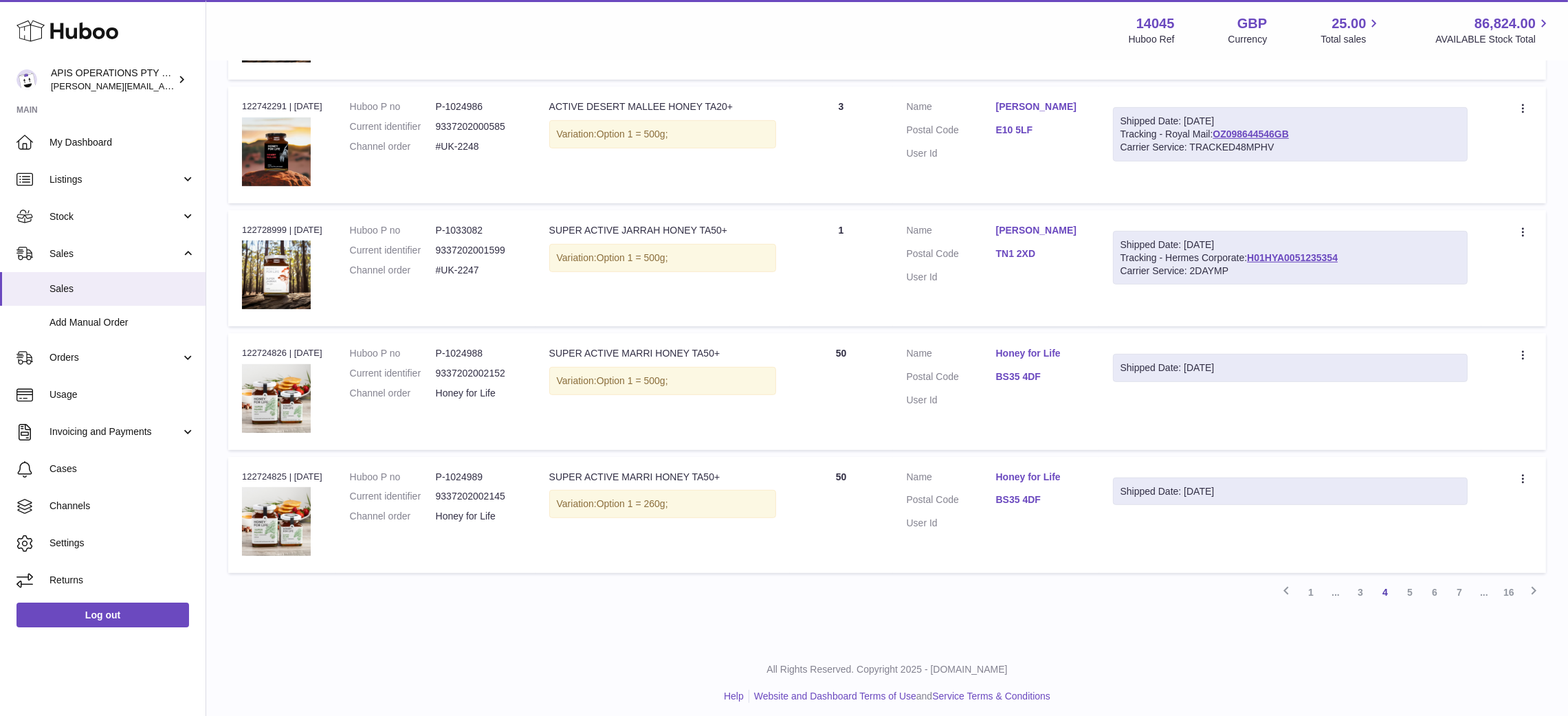
click at [1025, 348] on link "Honey for Life" at bounding box center [1041, 354] width 89 height 13
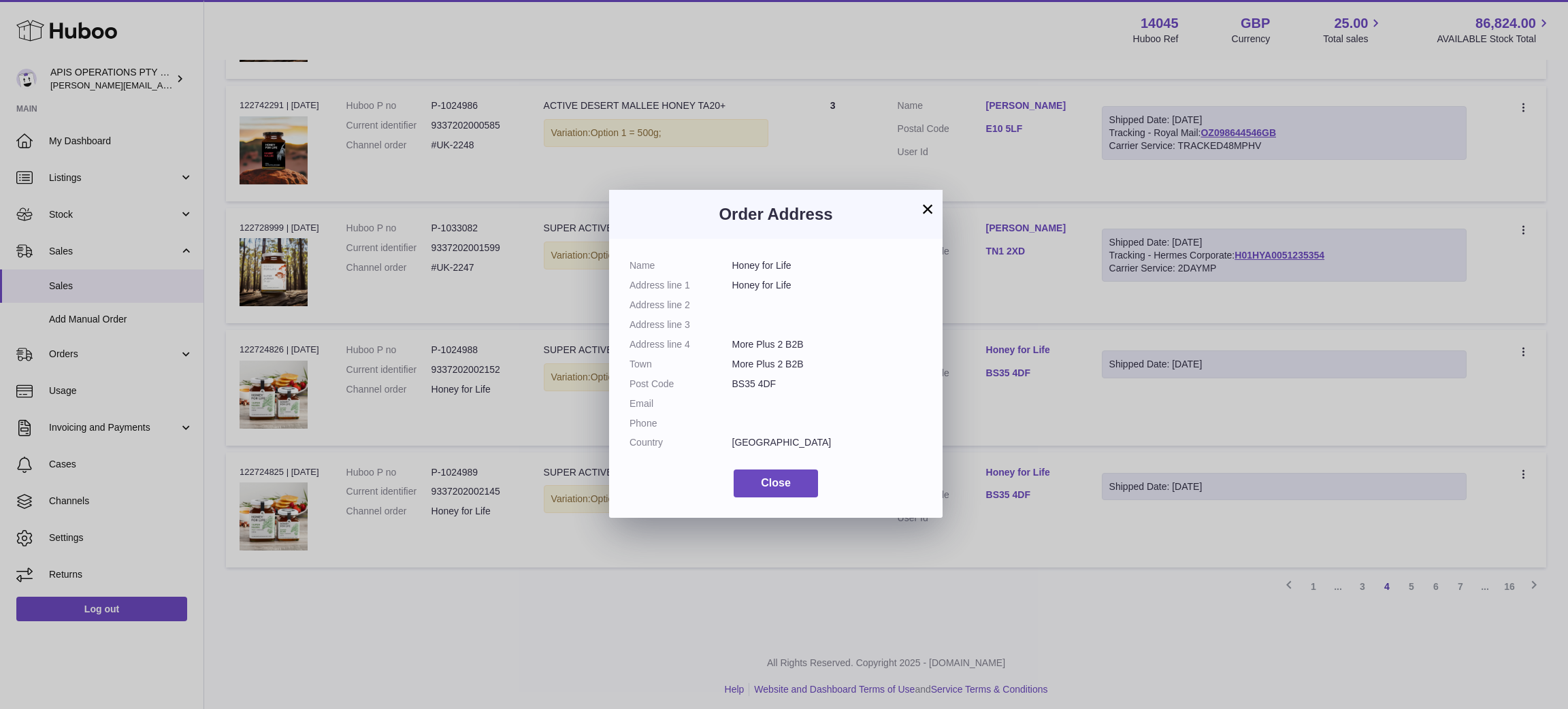
click at [924, 205] on button "×" at bounding box center [927, 209] width 17 height 17
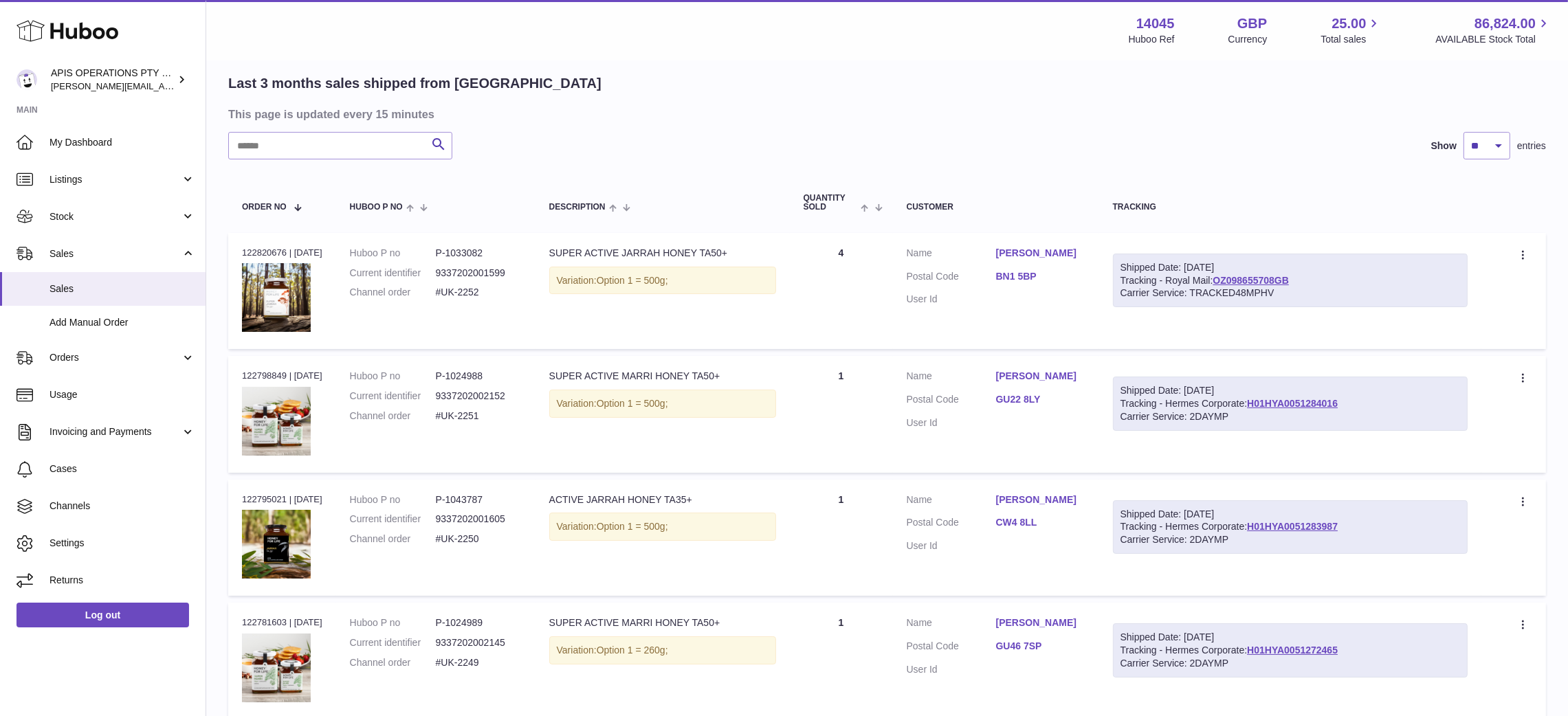
scroll to position [0, 0]
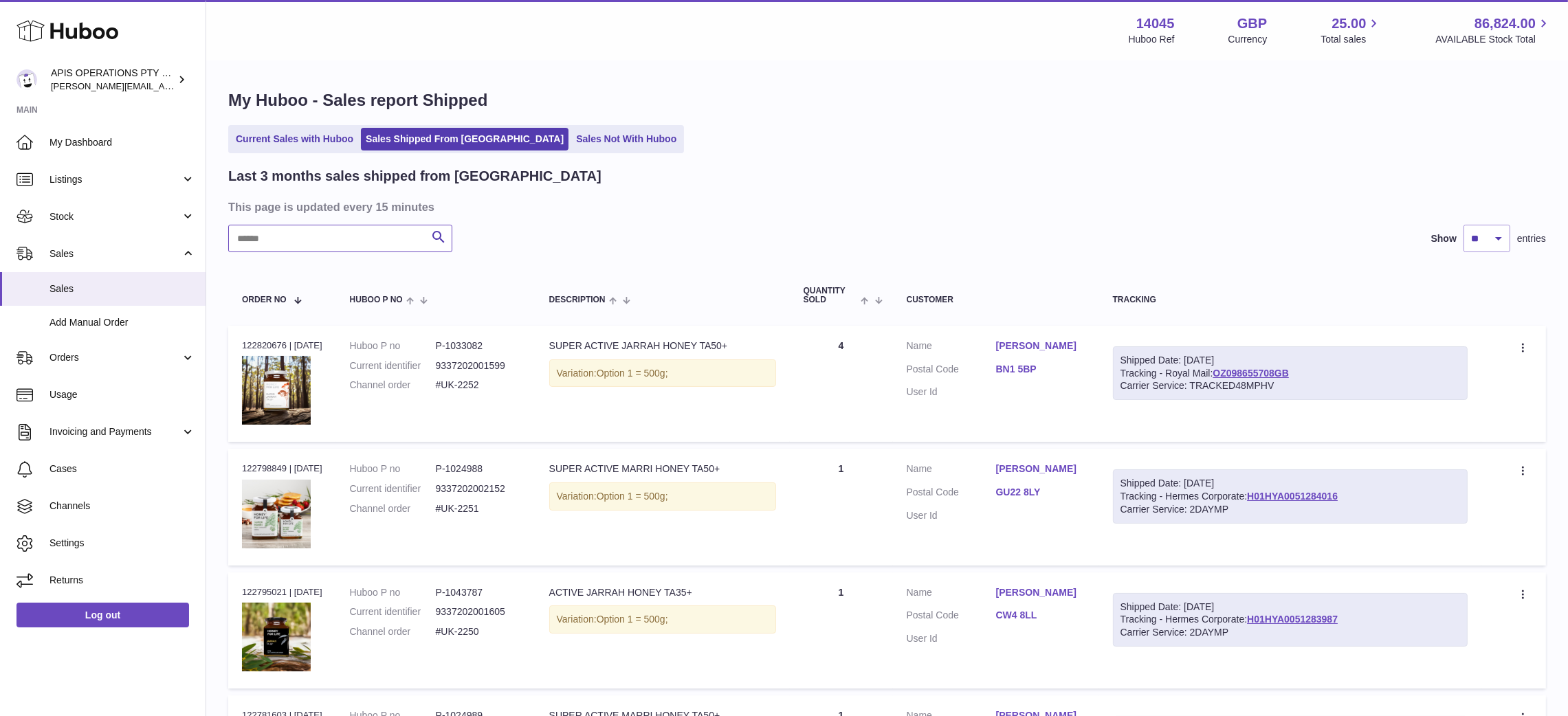
click at [304, 239] on input "text" at bounding box center [340, 238] width 224 height 27
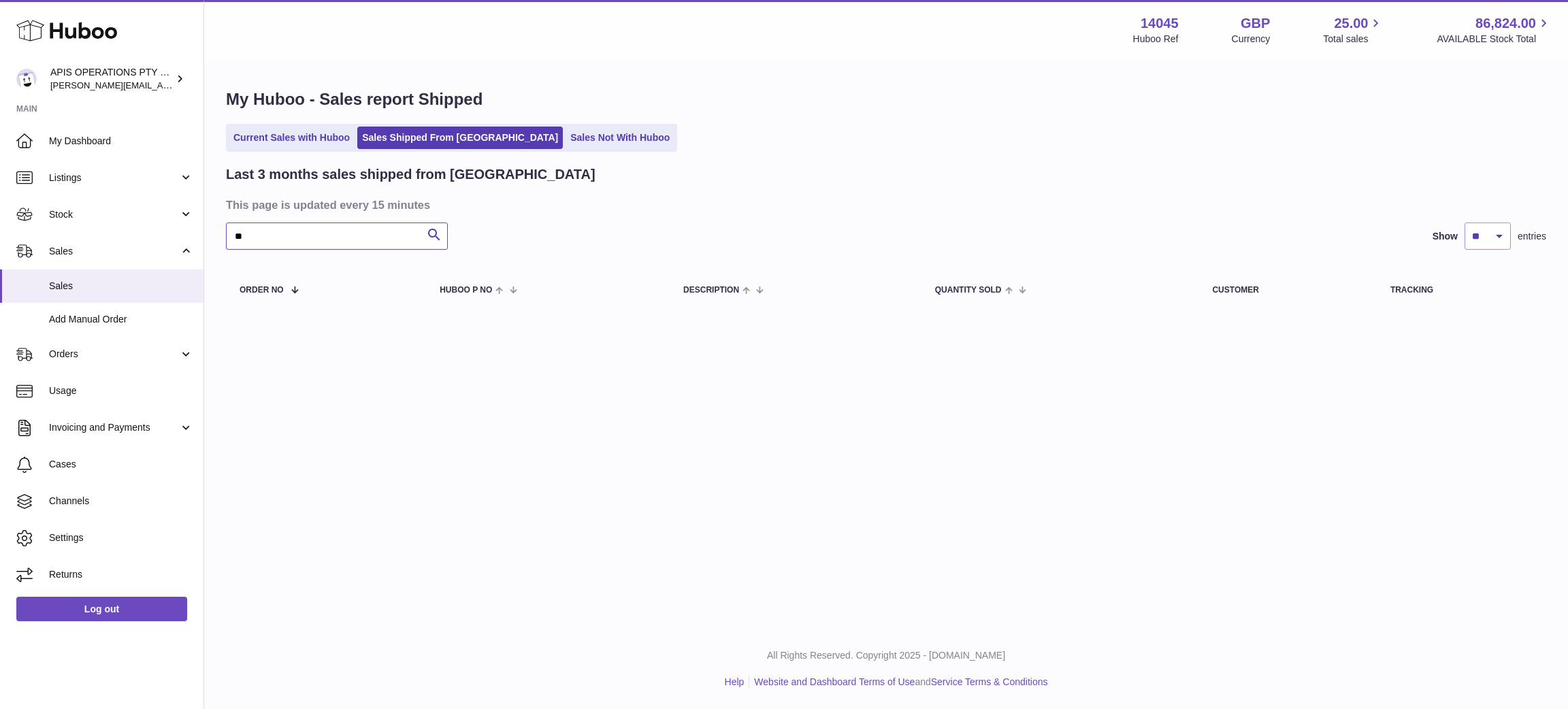
type input "*"
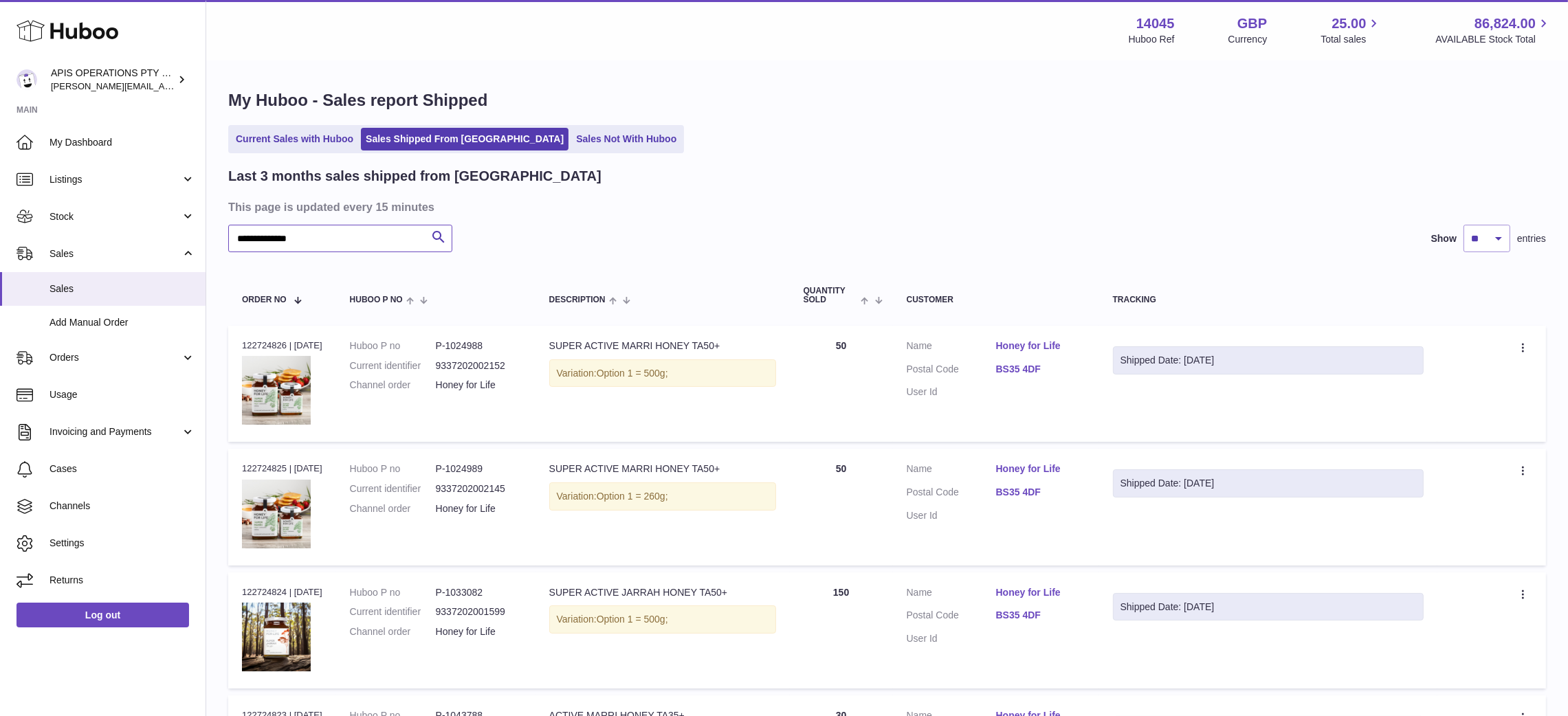
click at [246, 230] on input "**********" at bounding box center [340, 238] width 224 height 27
type input "**********"
drag, startPoint x: 286, startPoint y: 345, endPoint x: 242, endPoint y: 344, distance: 44.0
click at [242, 344] on div "Order no 122724826 | 12th Aug" at bounding box center [281, 346] width 80 height 12
copy div "122724826"
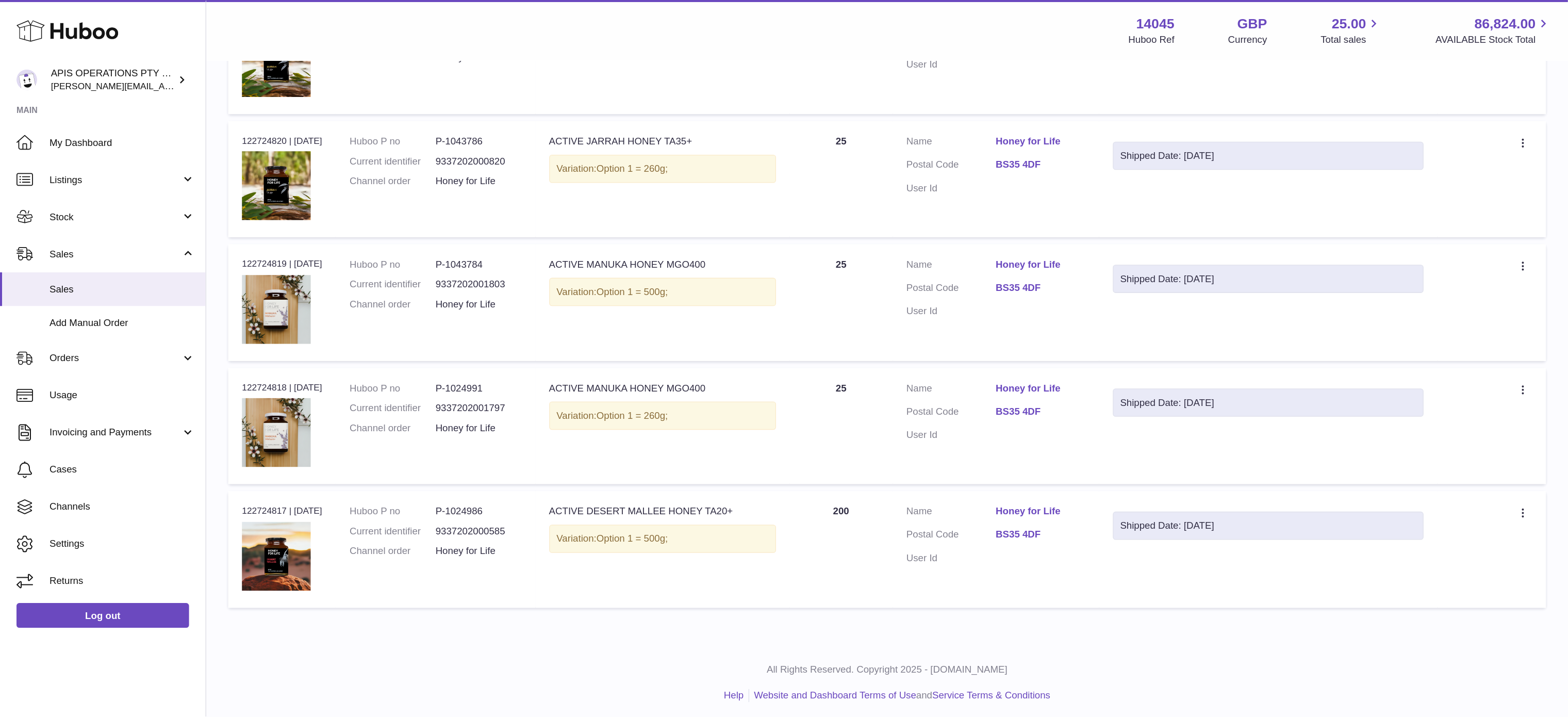
scroll to position [444, 0]
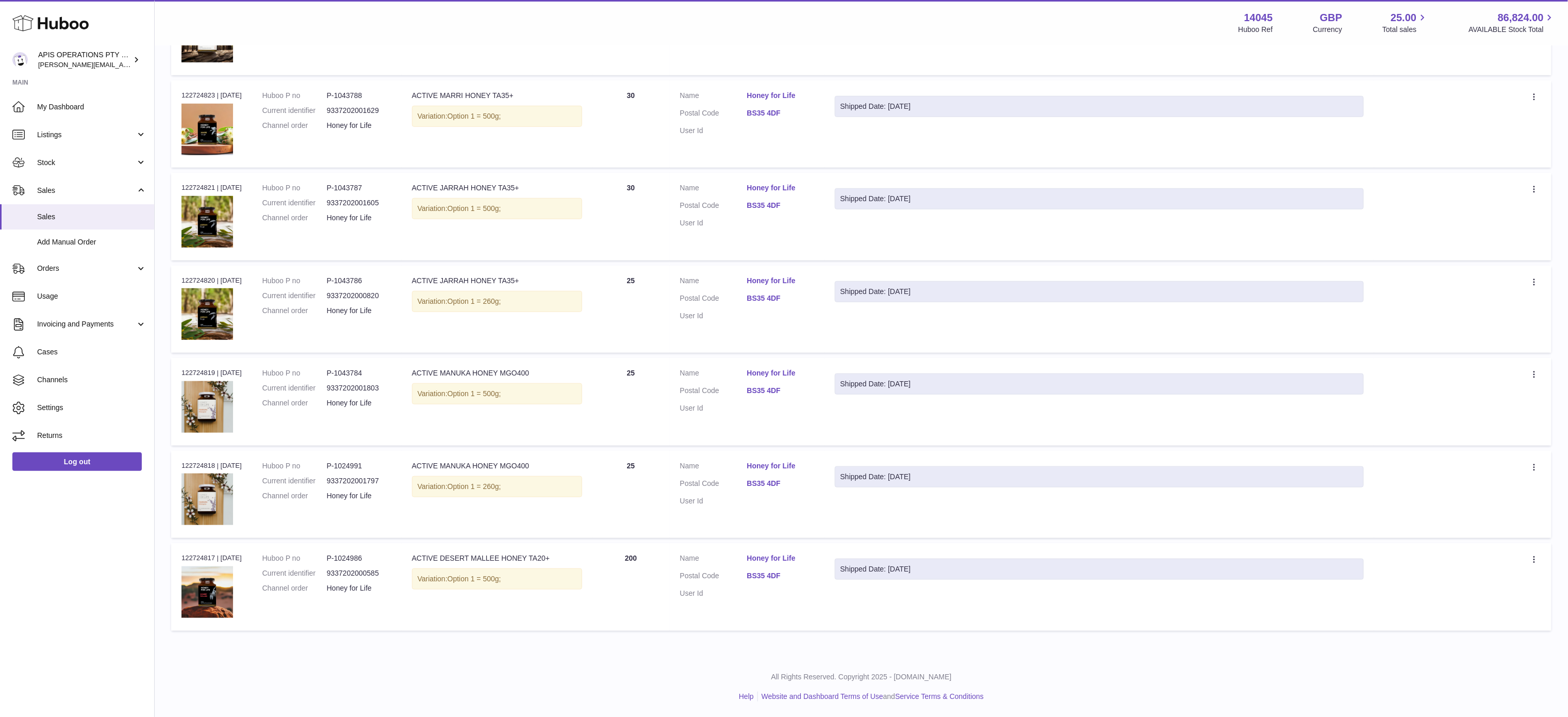
drag, startPoint x: 214, startPoint y: 185, endPoint x: 182, endPoint y: 183, distance: 32.1
click at [182, 183] on div "Order no 122724821 | 12th Aug" at bounding box center [211, 188] width 60 height 9
copy div "122724821"
click at [56, 263] on span "Orders" at bounding box center [86, 268] width 99 height 10
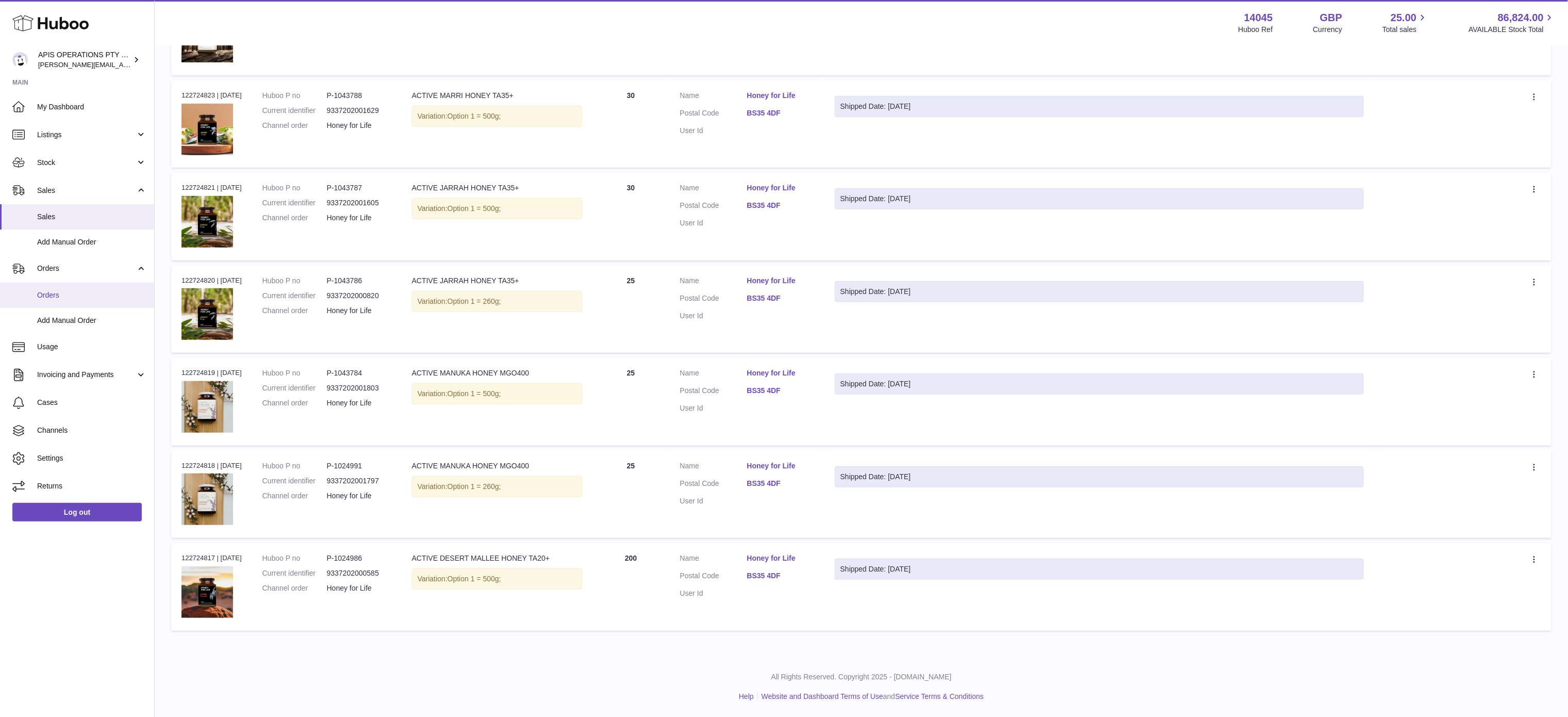
click at [60, 291] on span "Orders" at bounding box center [91, 295] width 109 height 10
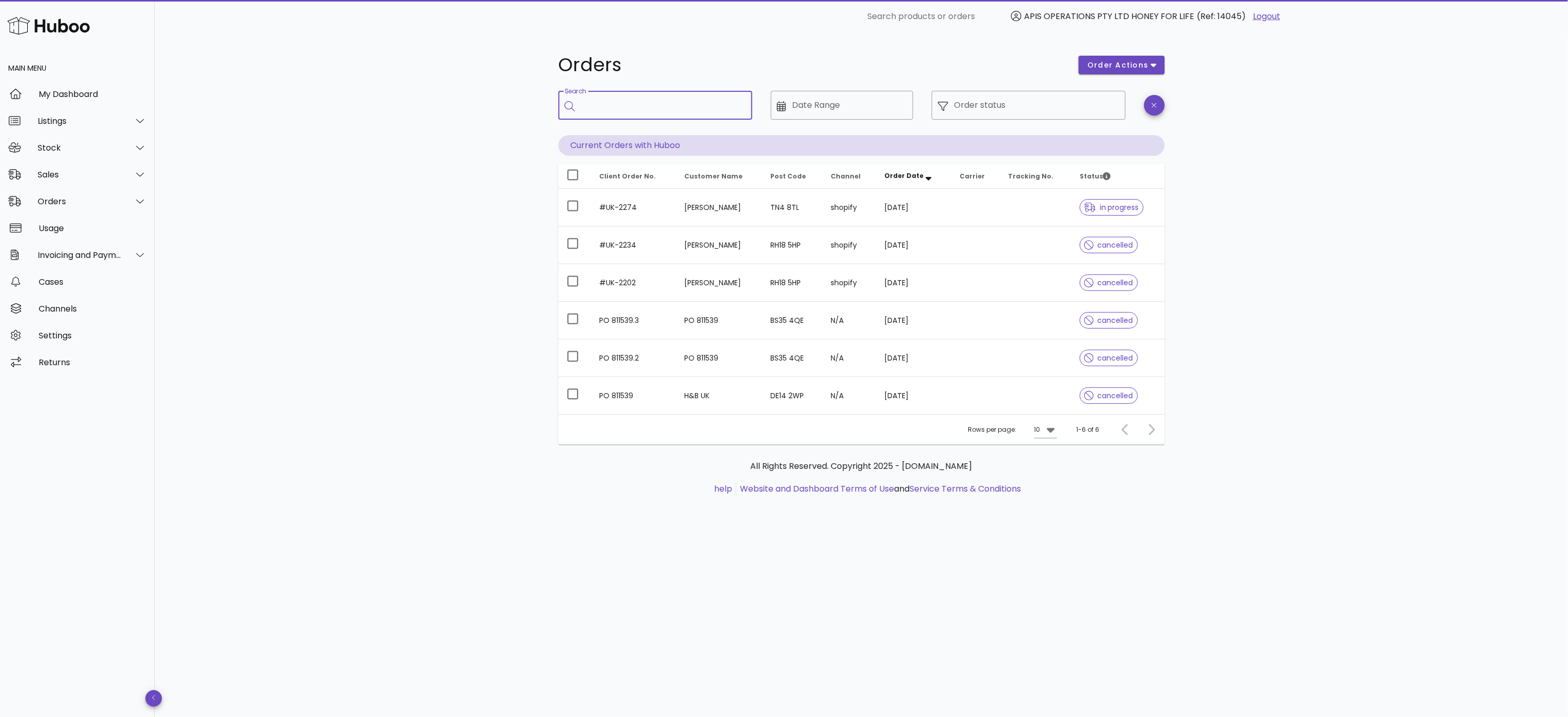
click at [623, 106] on input "Search" at bounding box center [663, 105] width 163 height 17
paste input "*********"
type input "*********"
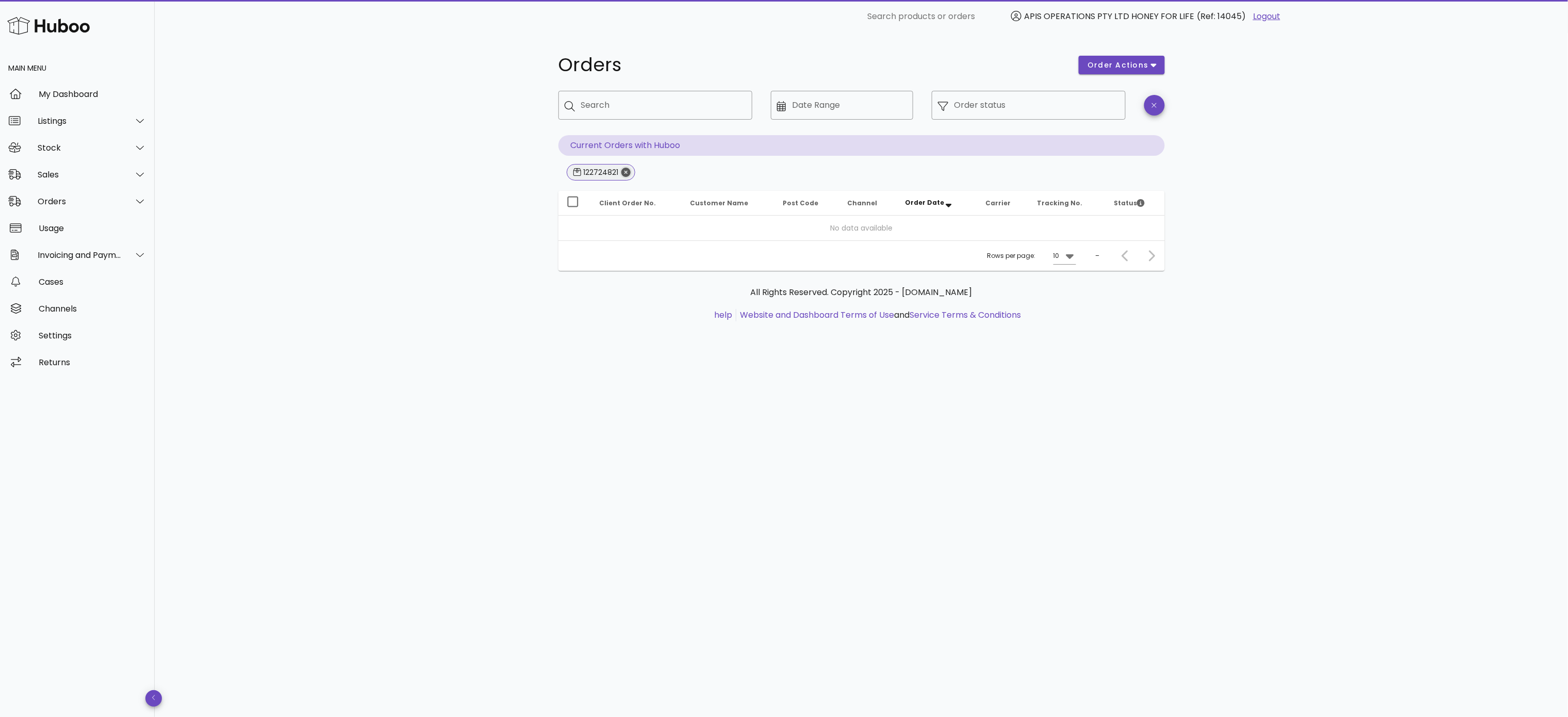
click at [625, 172] on icon "Close" at bounding box center [626, 172] width 9 height 9
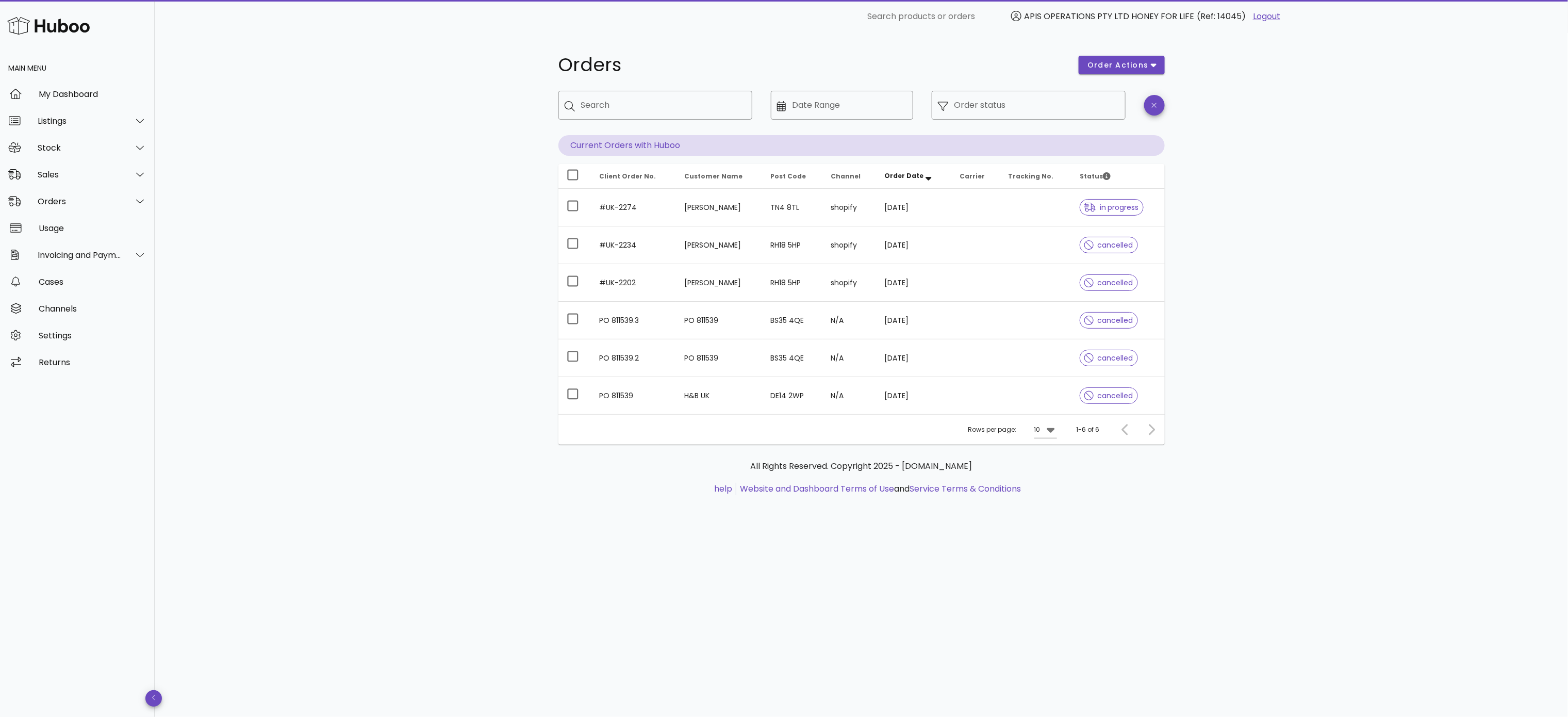
click at [837, 140] on div "​ Date Range" at bounding box center [842, 113] width 155 height 57
click at [1157, 106] on icon "button" at bounding box center [1154, 106] width 5 height 8
click at [1147, 67] on span "order actions" at bounding box center [1118, 65] width 62 height 11
click at [1225, 259] on div "Orders order actions ​ Search ​ Date Range ​ Order status Current Orders with H…" at bounding box center [861, 375] width 1413 height 684
click at [60, 202] on div "Orders" at bounding box center [79, 201] width 84 height 10
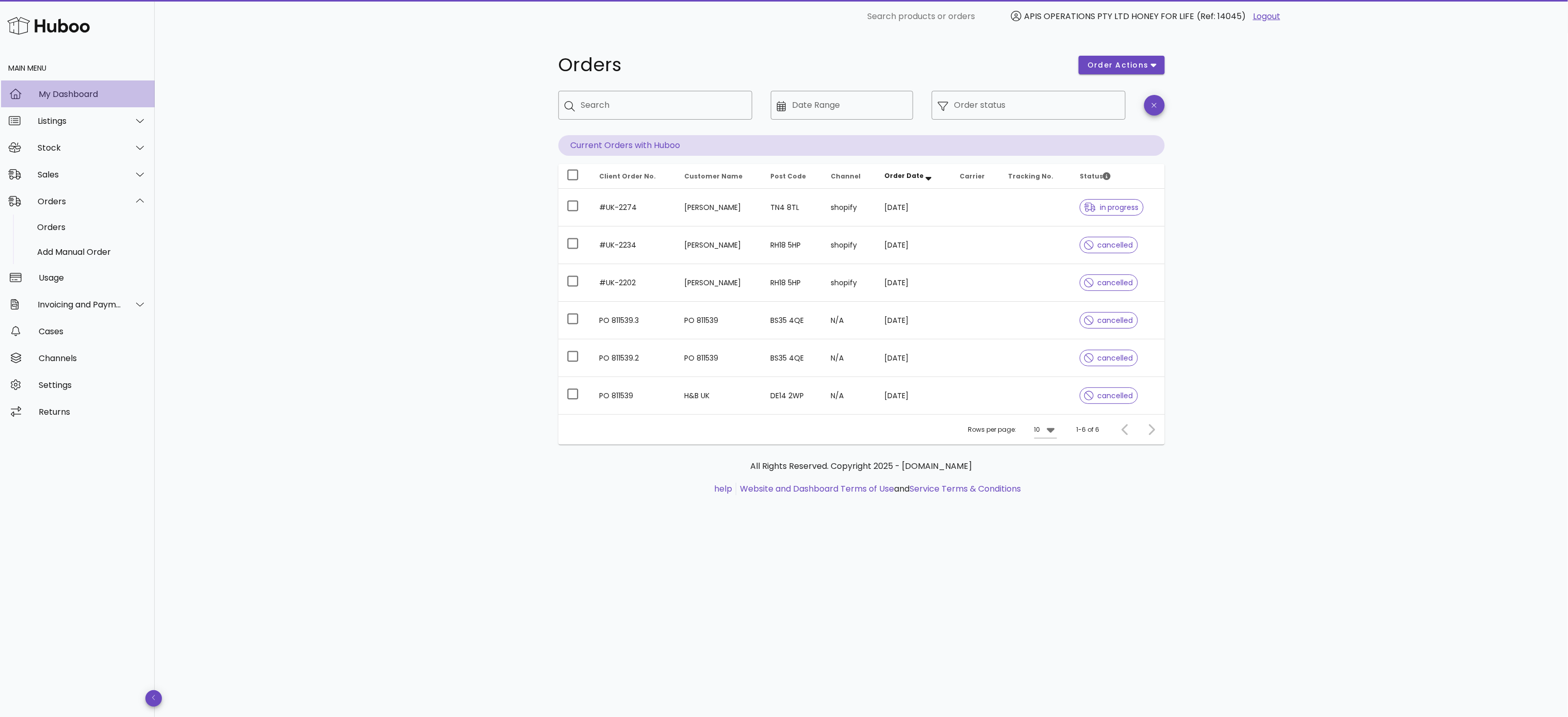
click at [69, 96] on div "My Dashboard" at bounding box center [92, 94] width 108 height 10
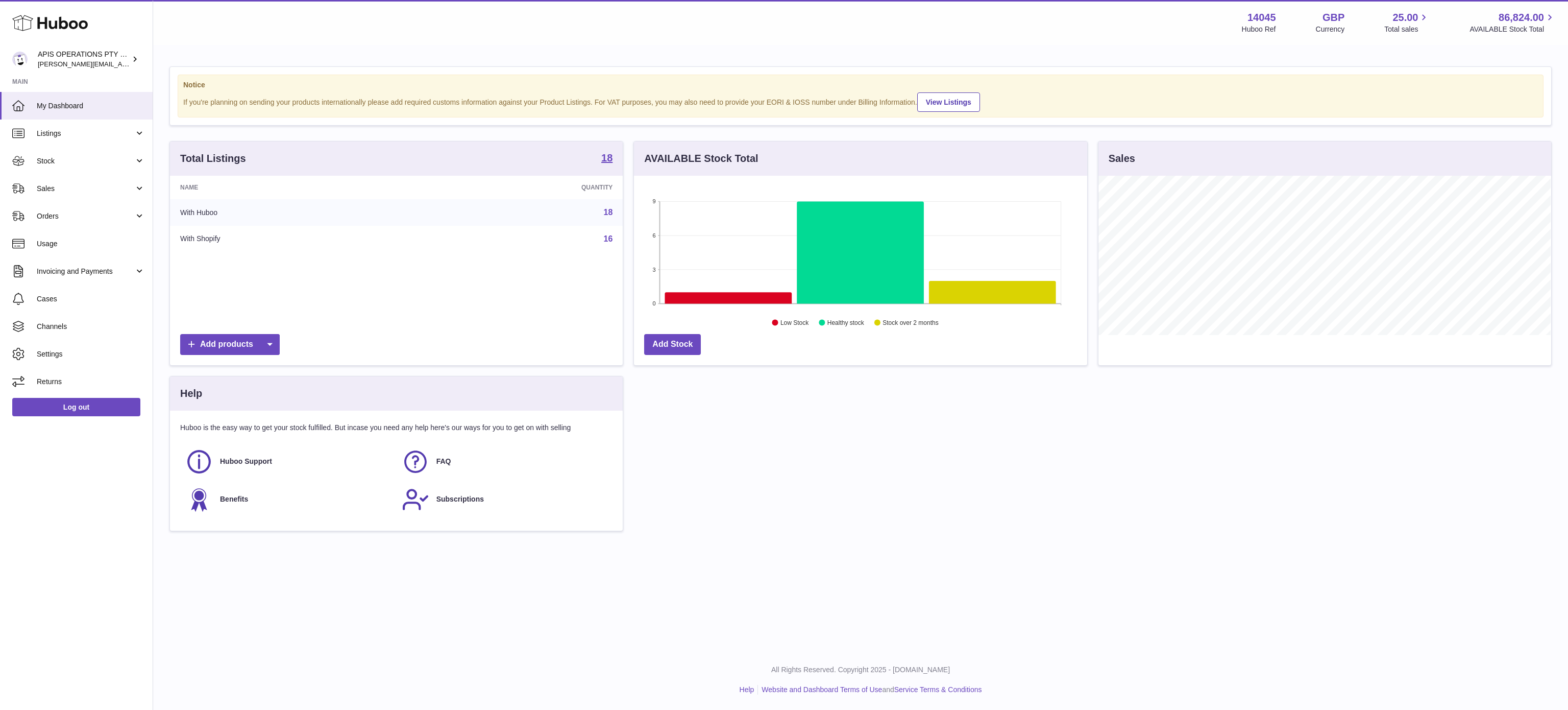
scroll to position [159, 452]
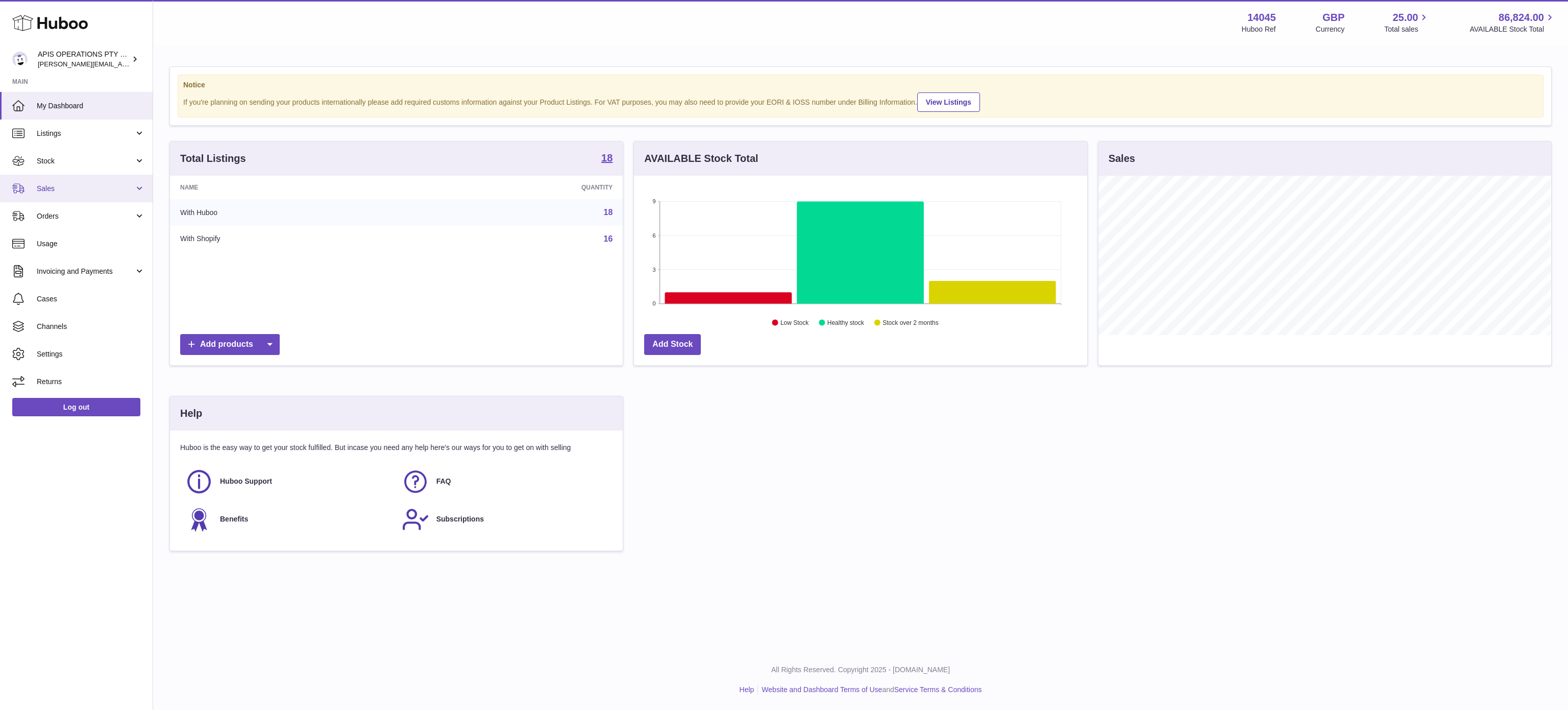
click at [62, 194] on link "Sales" at bounding box center [76, 189] width 153 height 28
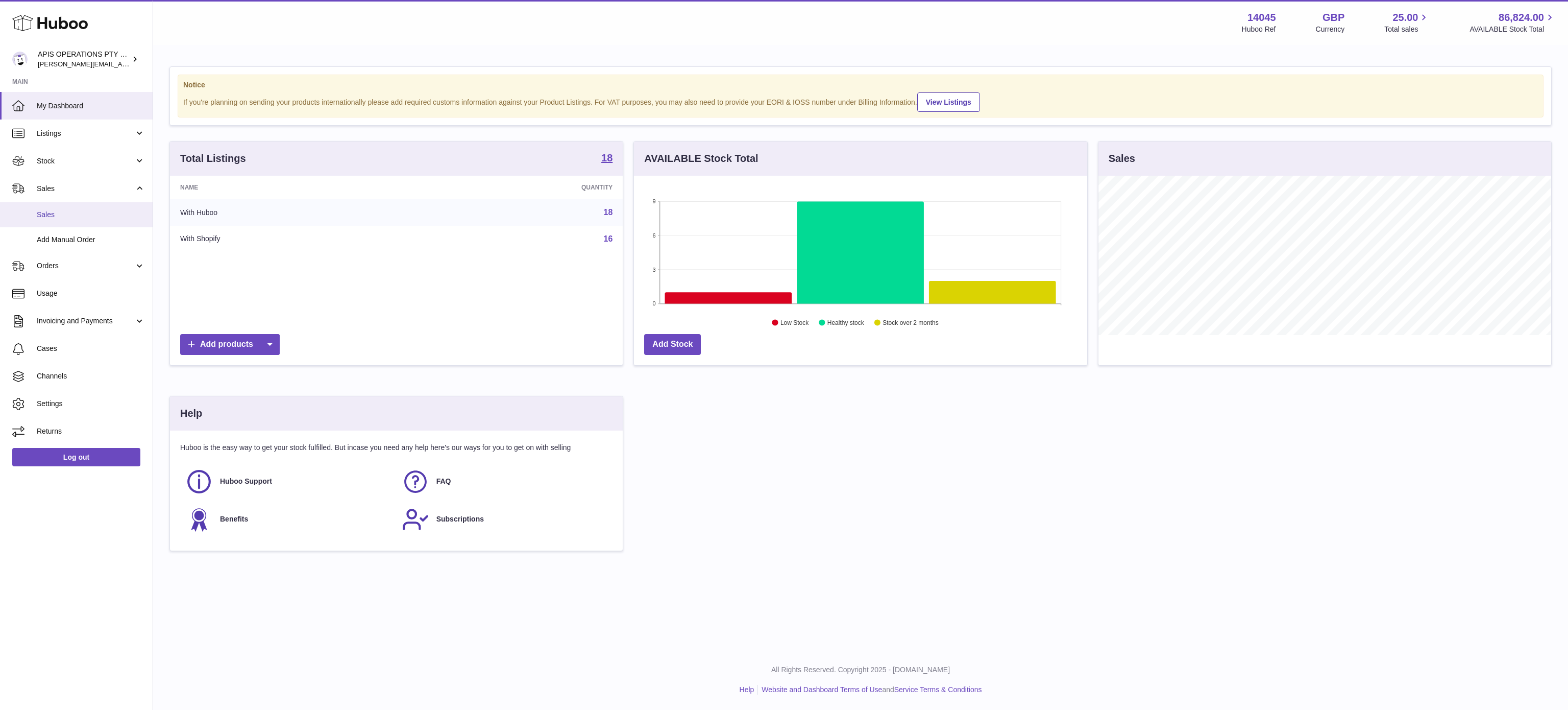
click at [62, 216] on span "Sales" at bounding box center [90, 214] width 108 height 10
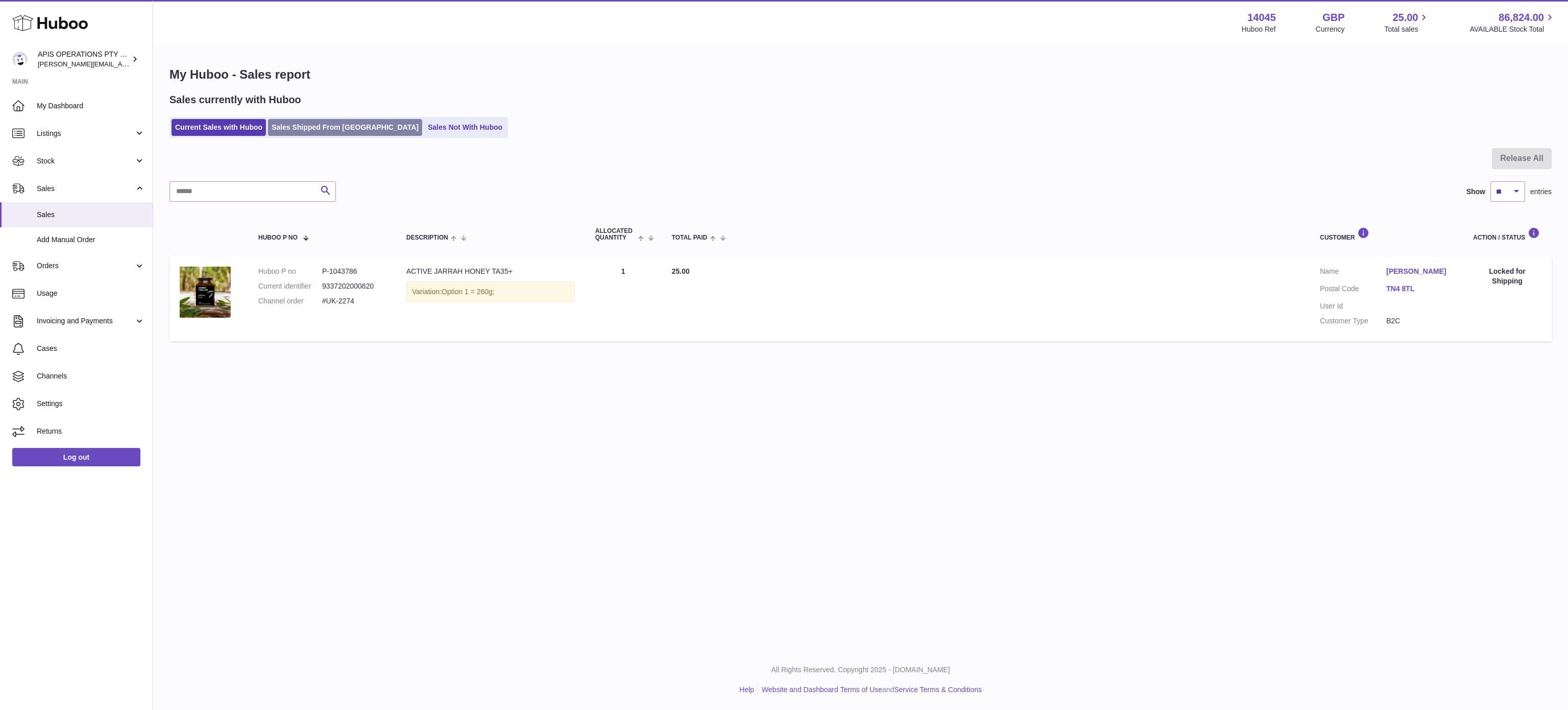
click at [323, 127] on link "Sales Shipped From Huboo" at bounding box center [344, 128] width 154 height 17
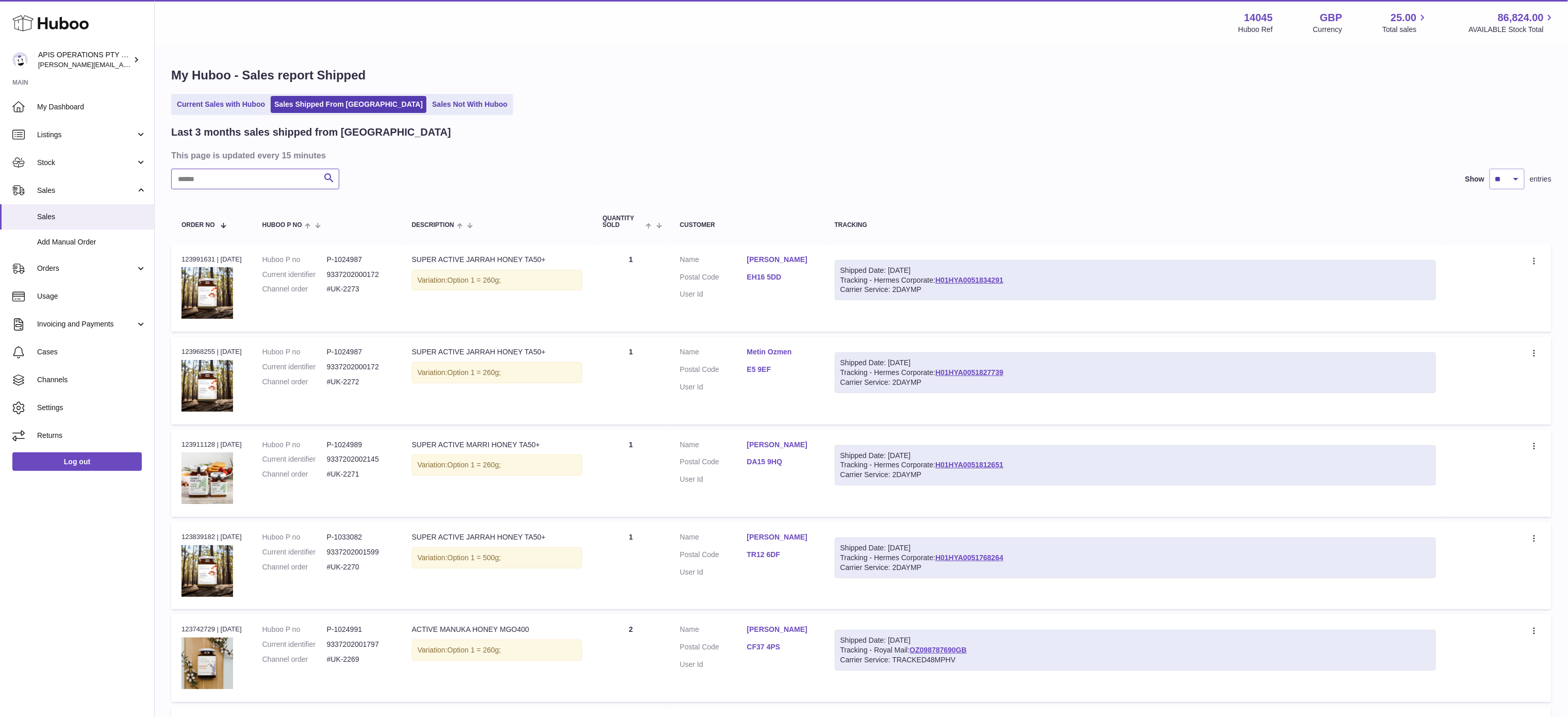
click at [190, 177] on input "text" at bounding box center [255, 179] width 168 height 21
paste input "*********"
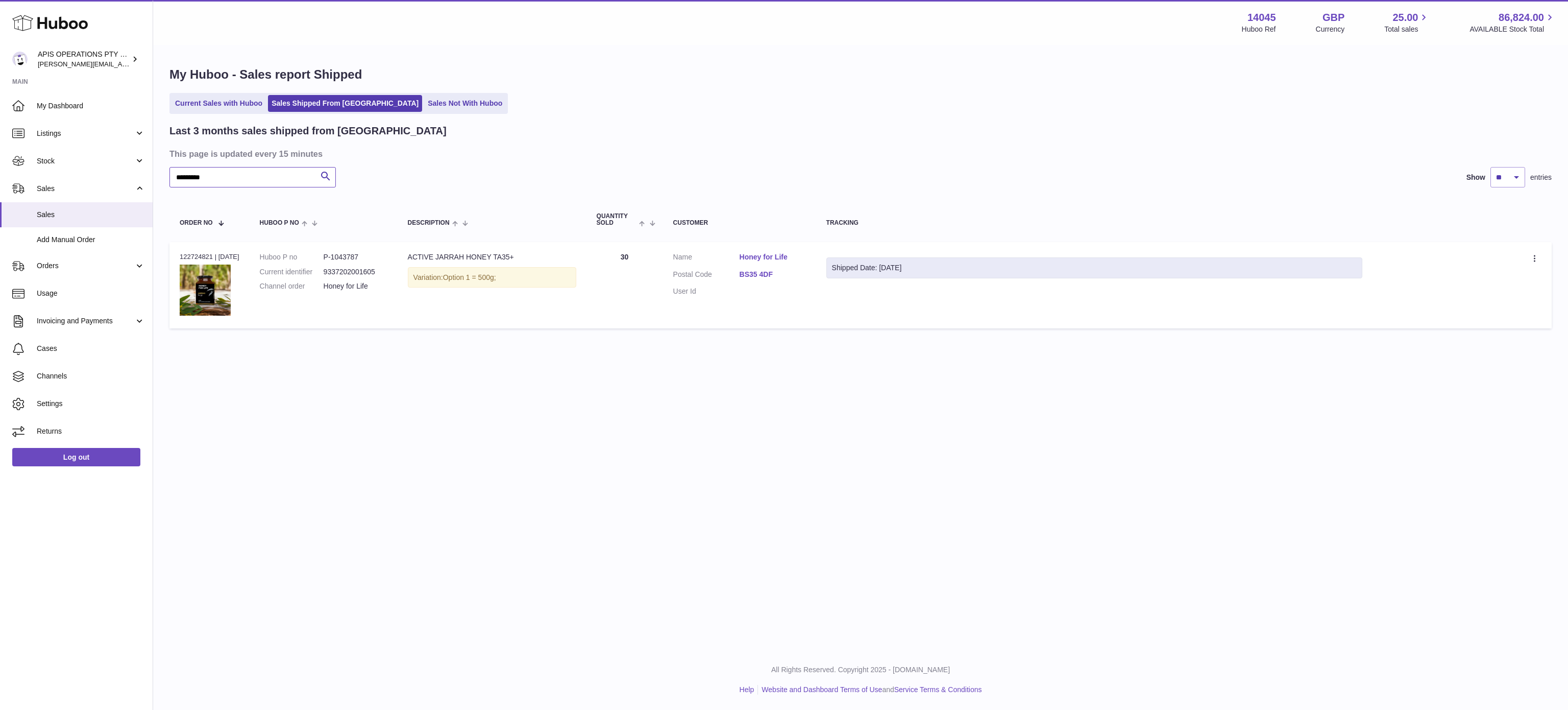
drag, startPoint x: 223, startPoint y: 171, endPoint x: 170, endPoint y: 175, distance: 53.2
click at [170, 175] on input "*********" at bounding box center [253, 177] width 166 height 20
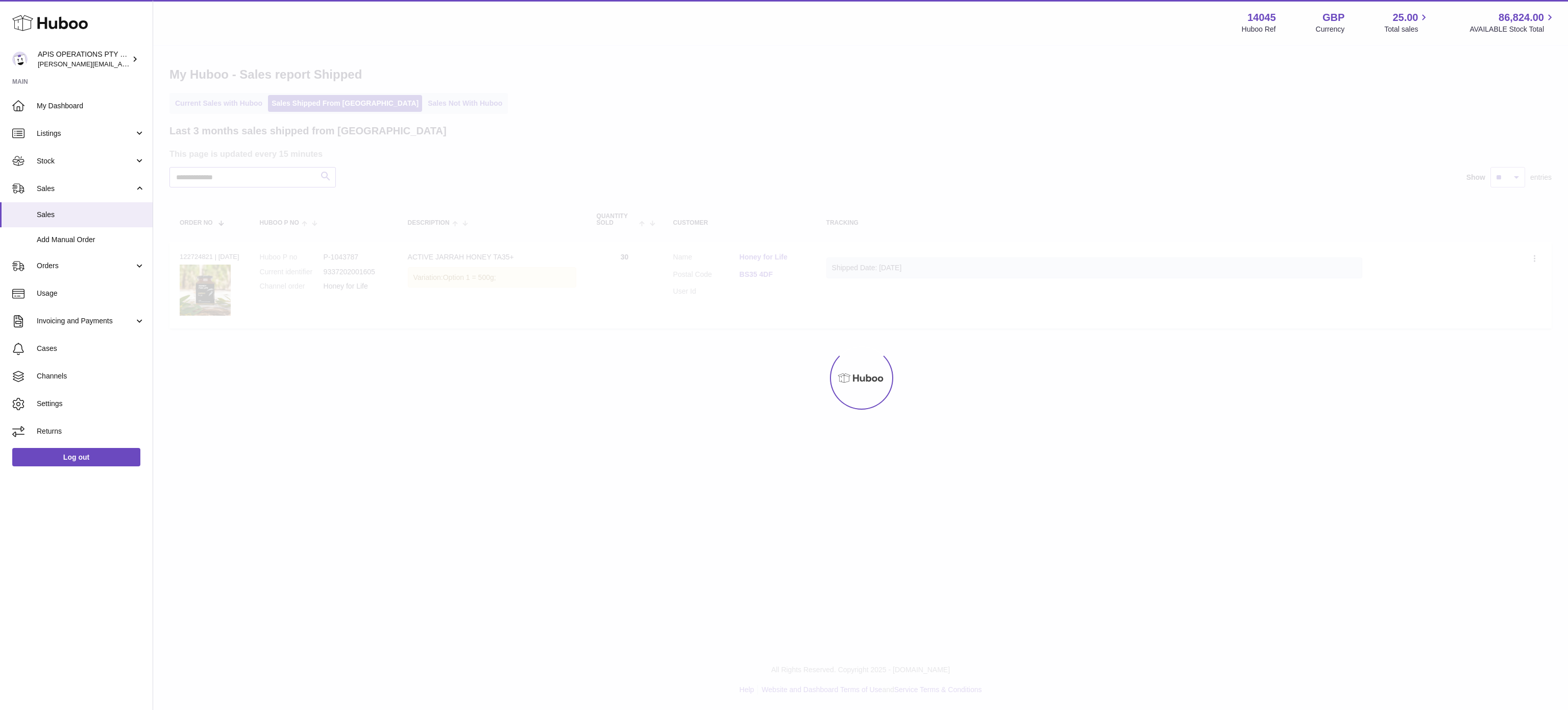
type input "**********"
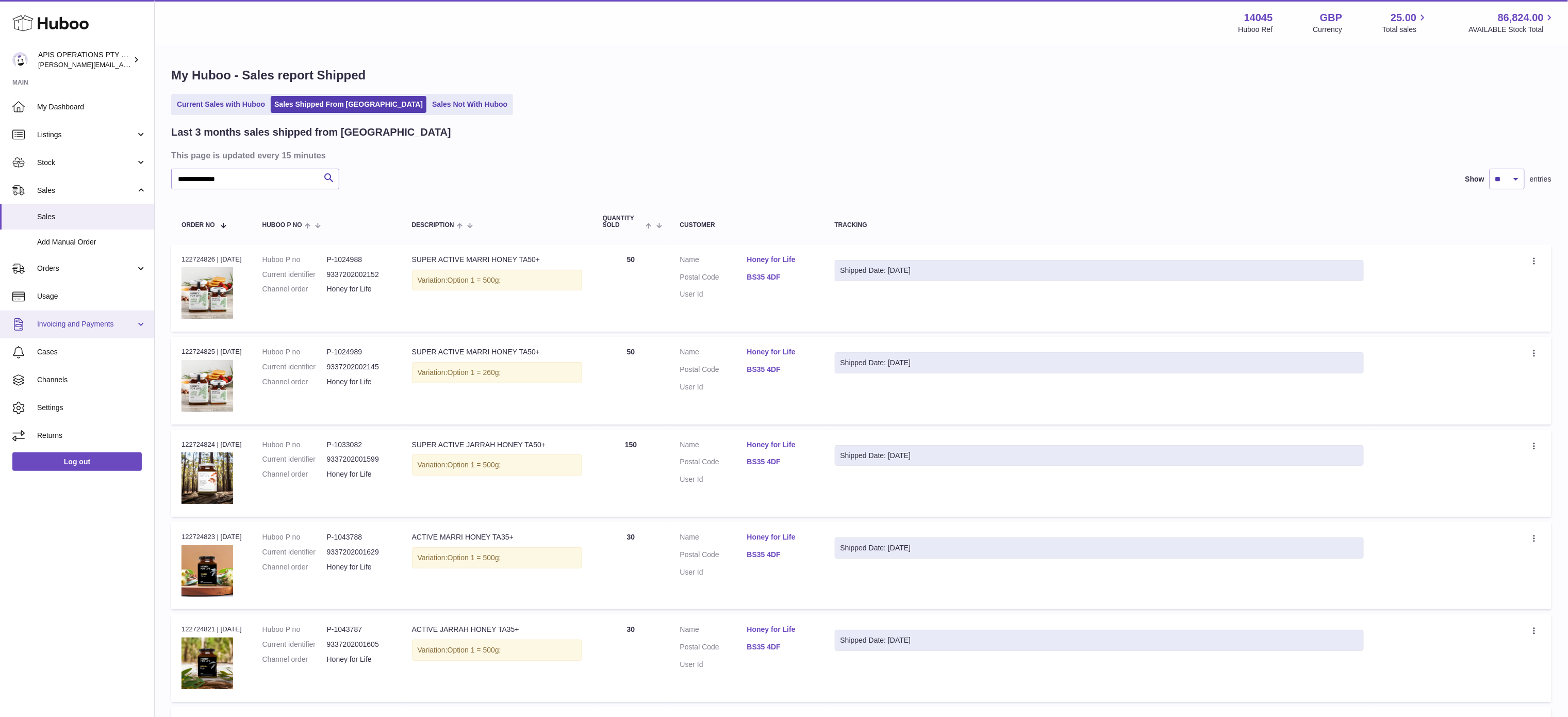
click at [71, 324] on span "Invoicing and Payments" at bounding box center [86, 324] width 99 height 10
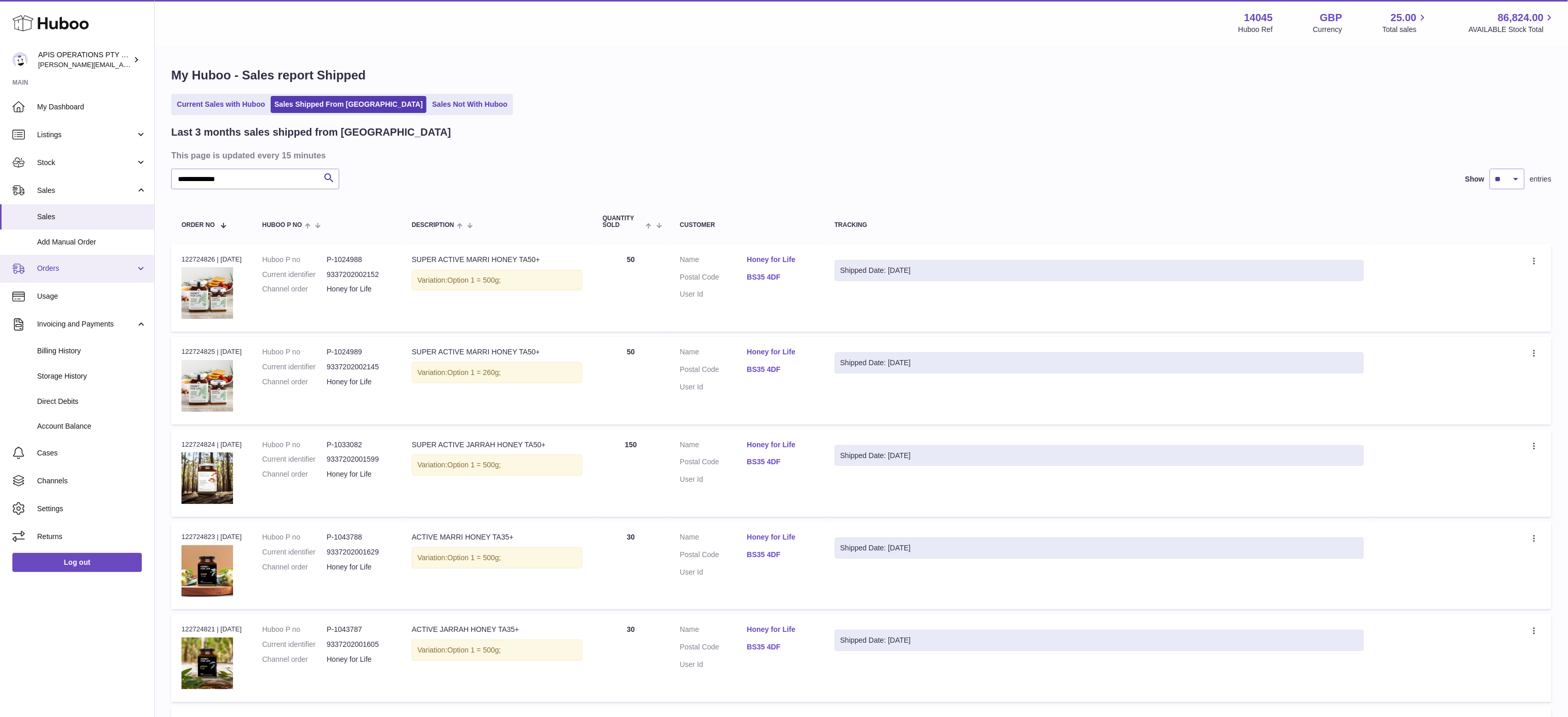
click at [142, 263] on link "Orders" at bounding box center [77, 269] width 154 height 28
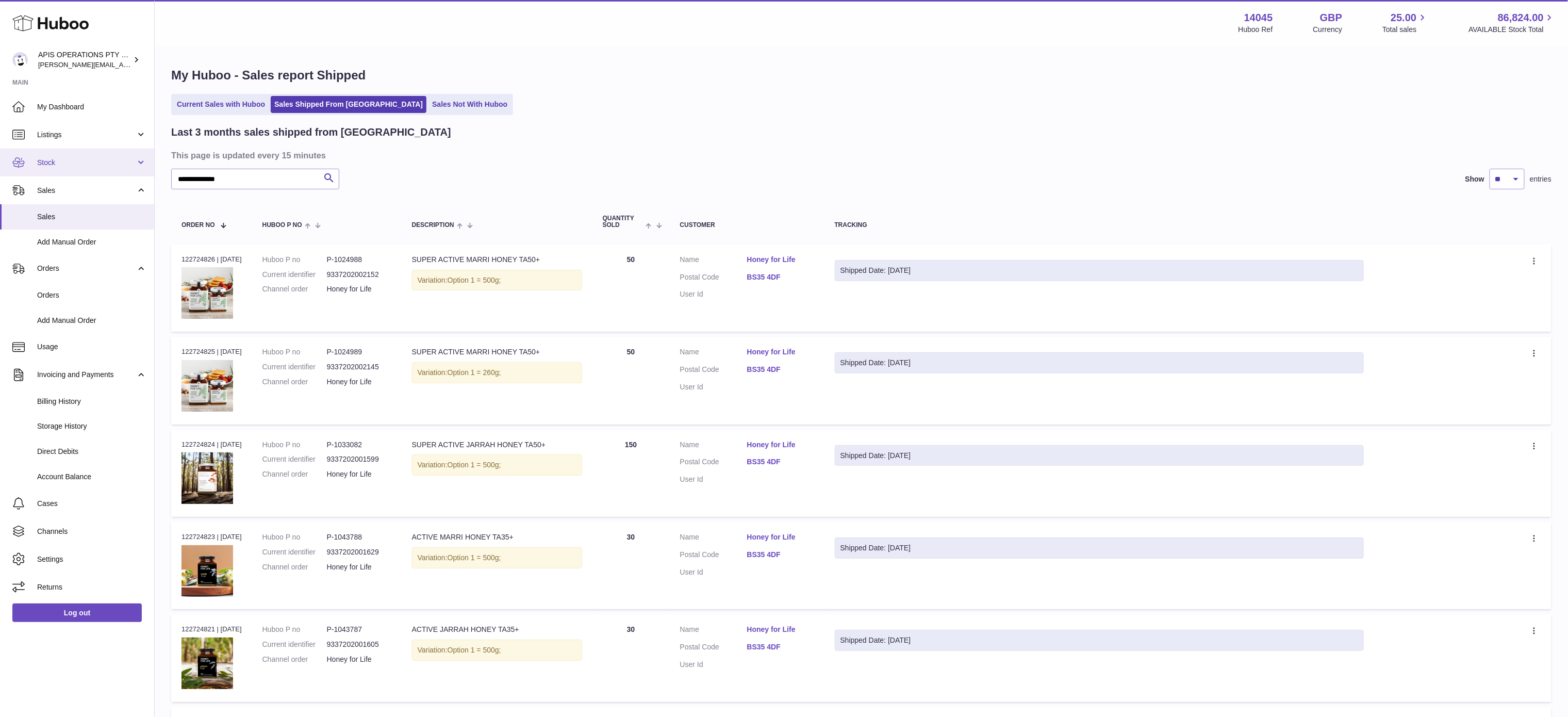
click at [79, 159] on span "Stock" at bounding box center [86, 163] width 99 height 10
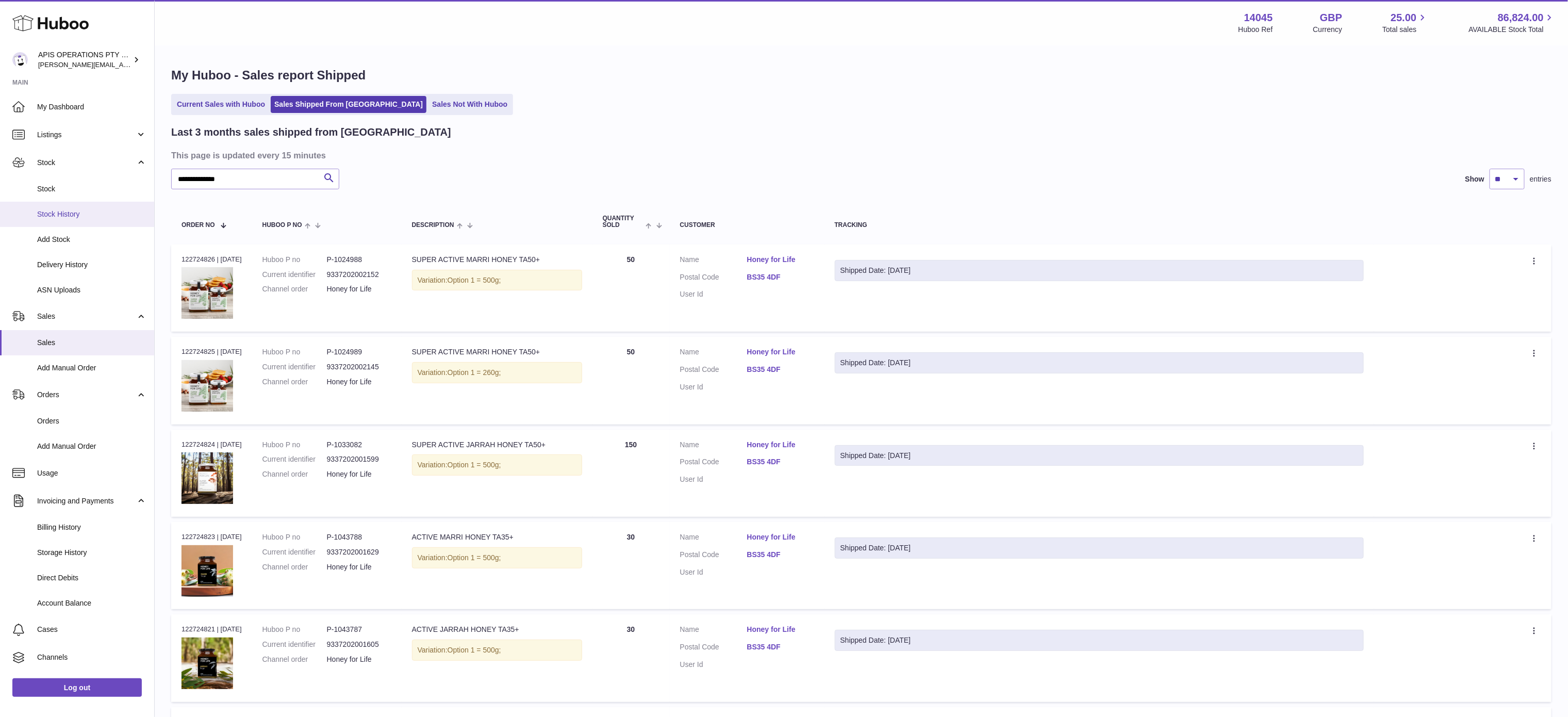
click at [61, 212] on span "Stock History" at bounding box center [91, 214] width 109 height 10
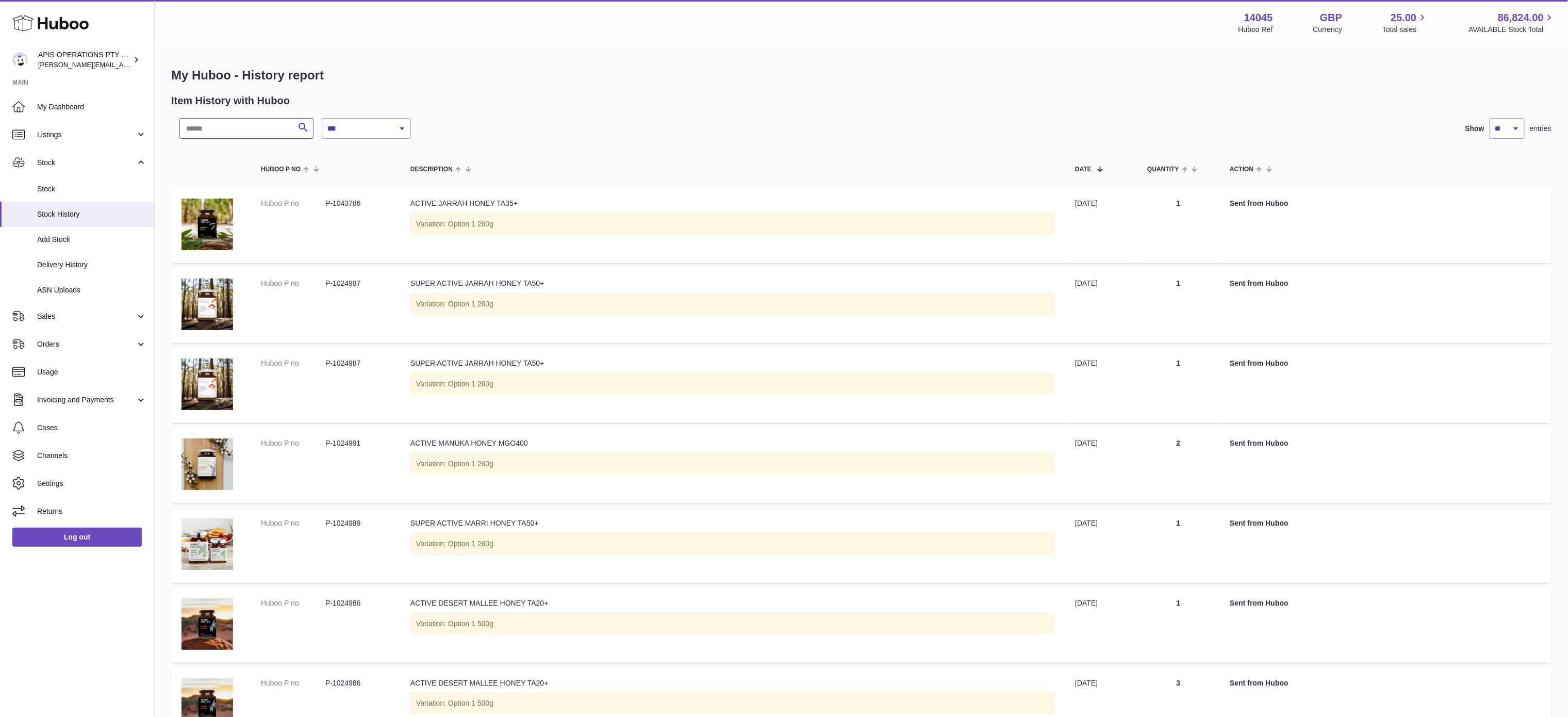
click at [198, 127] on input "text" at bounding box center [246, 128] width 134 height 21
paste input "*********"
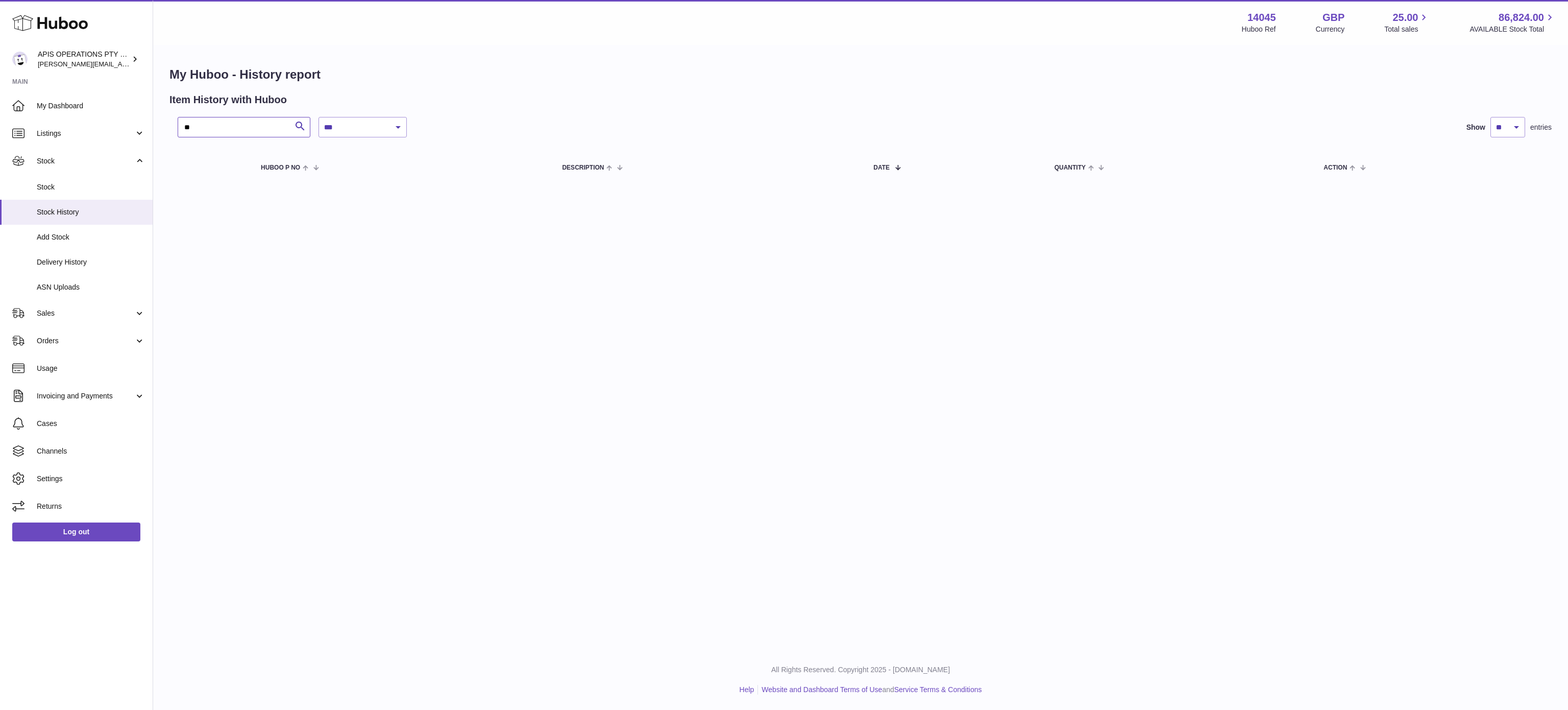
type input "*"
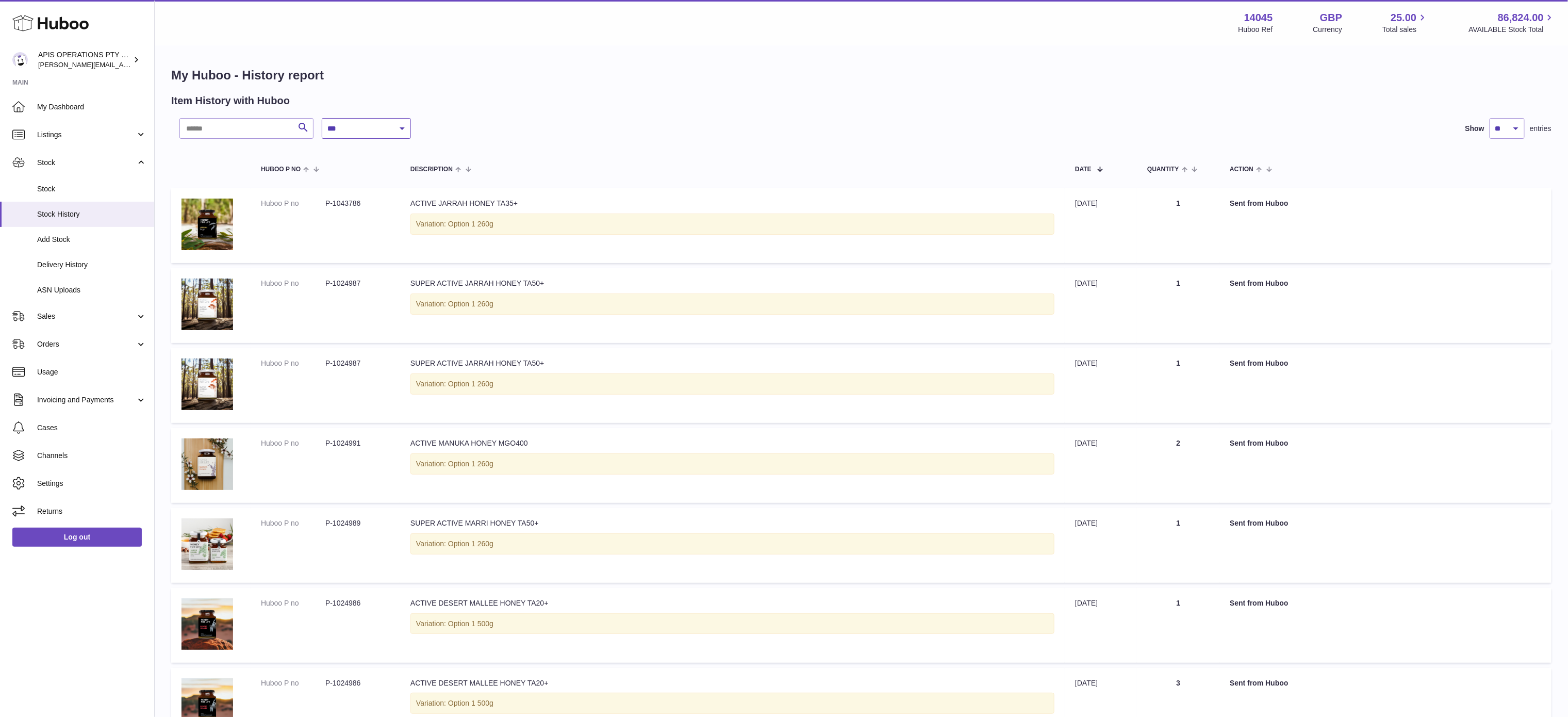
click at [367, 123] on select "**********" at bounding box center [366, 128] width 89 height 21
select select "*"
click at [322, 118] on select "**********" at bounding box center [366, 128] width 89 height 21
click at [72, 265] on span "Delivery History" at bounding box center [91, 265] width 109 height 10
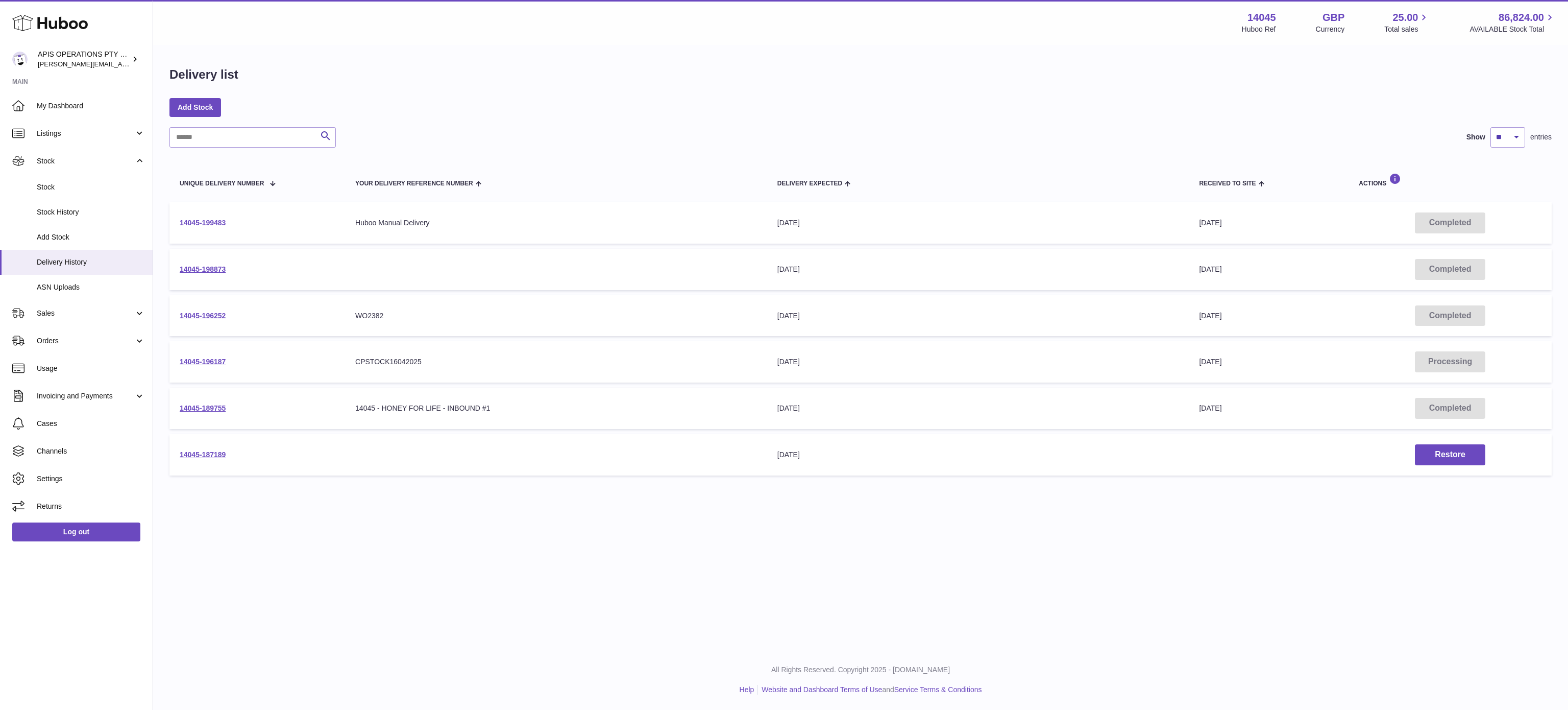
click at [202, 221] on link "14045-199483" at bounding box center [202, 223] width 46 height 8
click at [196, 362] on link "14045-196187" at bounding box center [202, 362] width 46 height 8
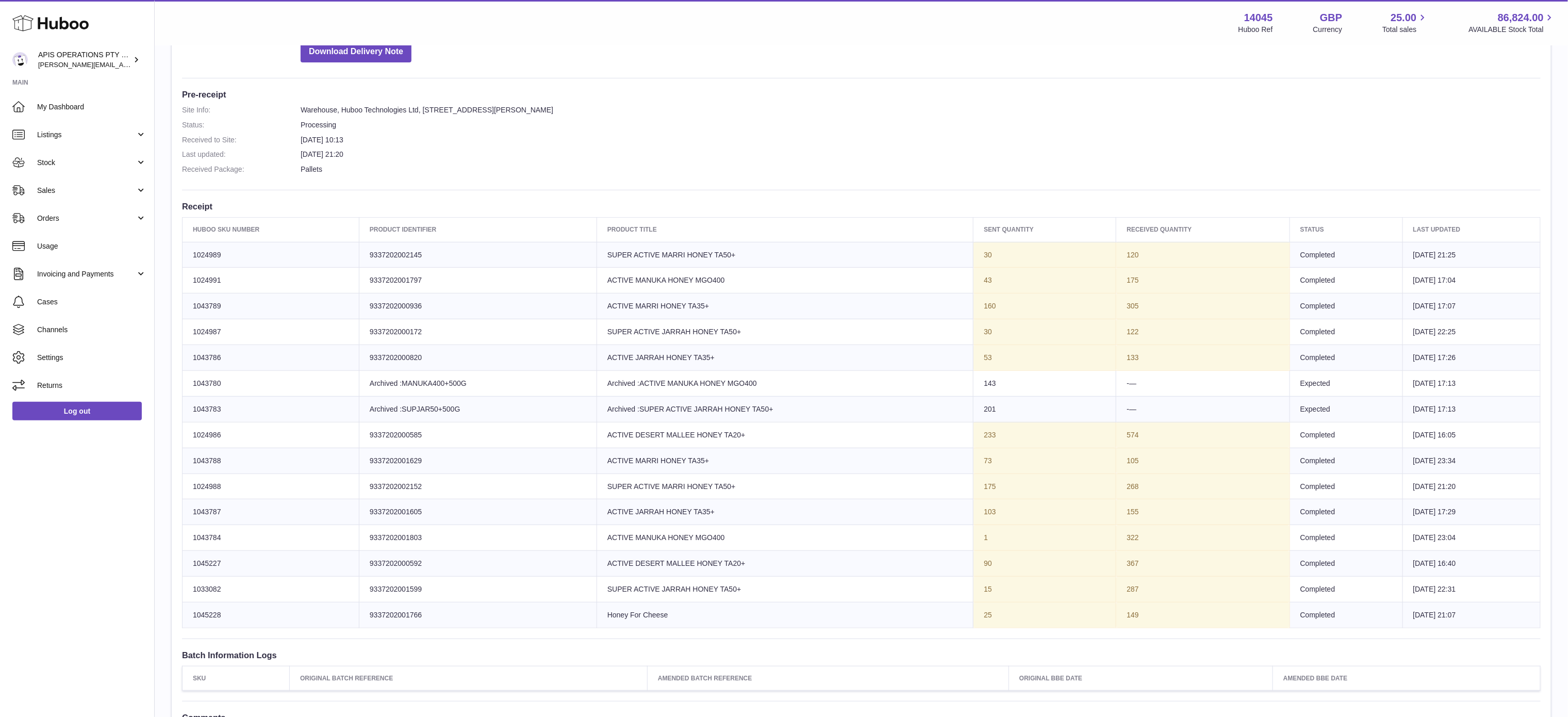
scroll to position [234, 0]
click at [498, 659] on h3 "Batch Information Logs" at bounding box center [861, 655] width 1358 height 11
